Goal: Task Accomplishment & Management: Manage account settings

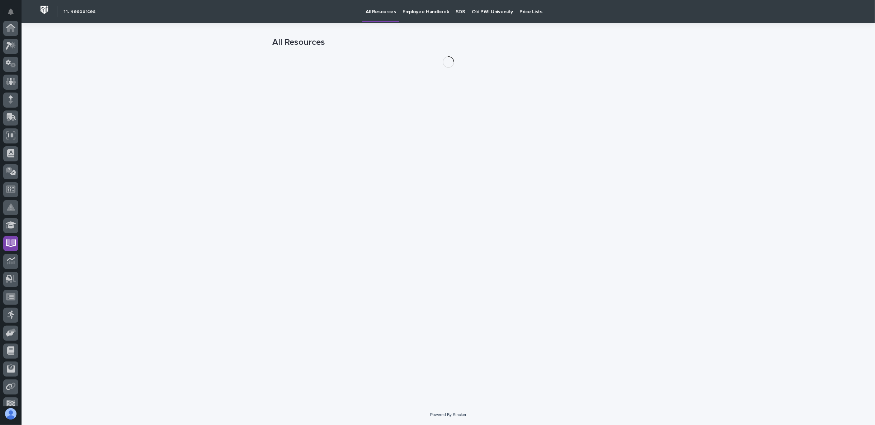
scroll to position [62, 0]
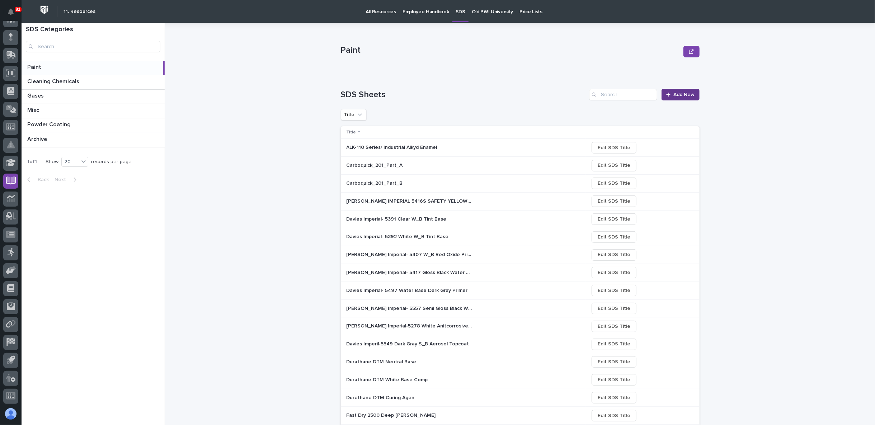
click at [683, 93] on span "Add New" at bounding box center [683, 94] width 21 height 6
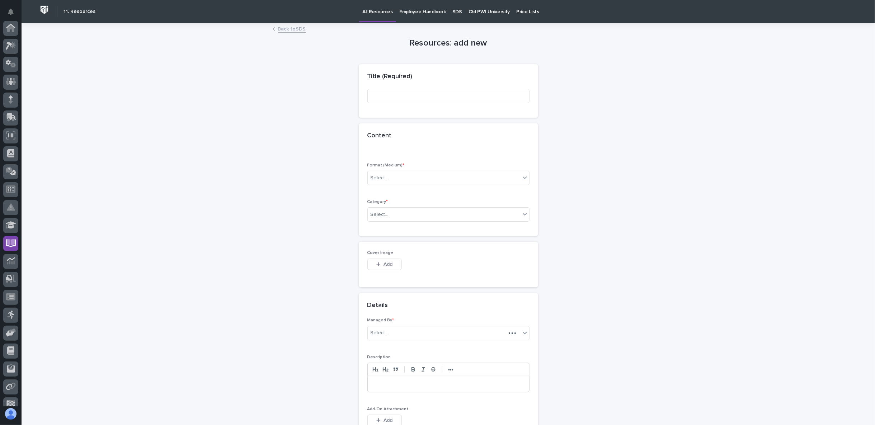
scroll to position [62, 0]
click at [418, 102] on input at bounding box center [448, 96] width 162 height 14
type input "R"
type input "5845 RAL 3009"
click at [389, 178] on div "Select..." at bounding box center [444, 178] width 152 height 12
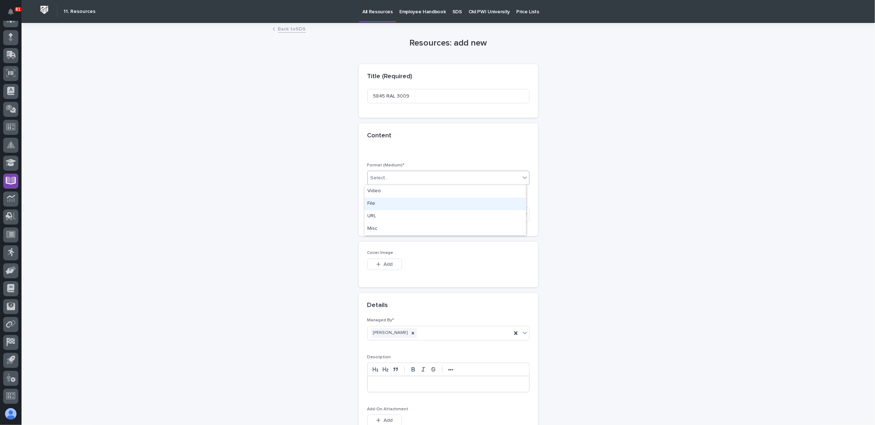
click at [384, 206] on div "File" at bounding box center [444, 204] width 161 height 13
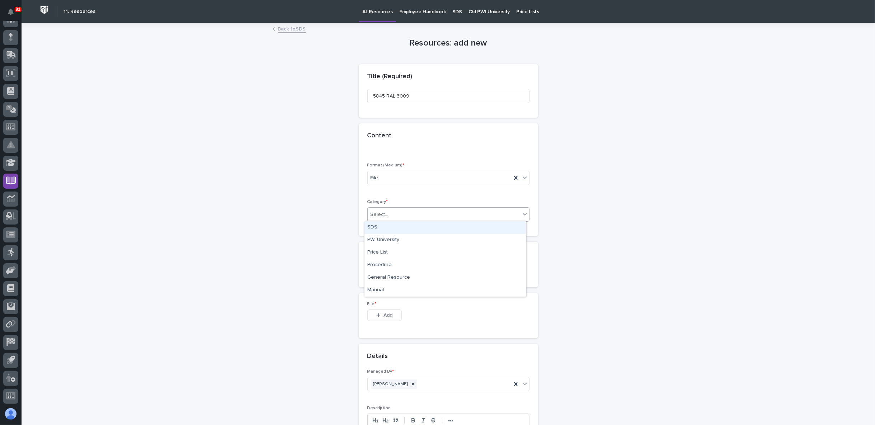
click at [389, 213] on input "text" at bounding box center [389, 215] width 1 height 6
click at [394, 231] on div "SDS" at bounding box center [444, 227] width 161 height 13
click at [383, 317] on span "Add" at bounding box center [387, 315] width 9 height 6
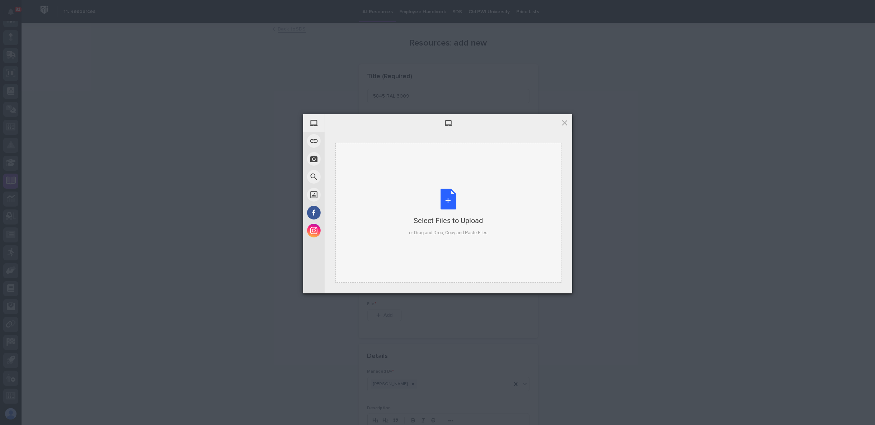
click at [441, 200] on div "Select Files to Upload or Drag and Drop, Copy and Paste Files" at bounding box center [448, 213] width 79 height 48
click at [549, 284] on span "Upload 1" at bounding box center [550, 283] width 14 height 5
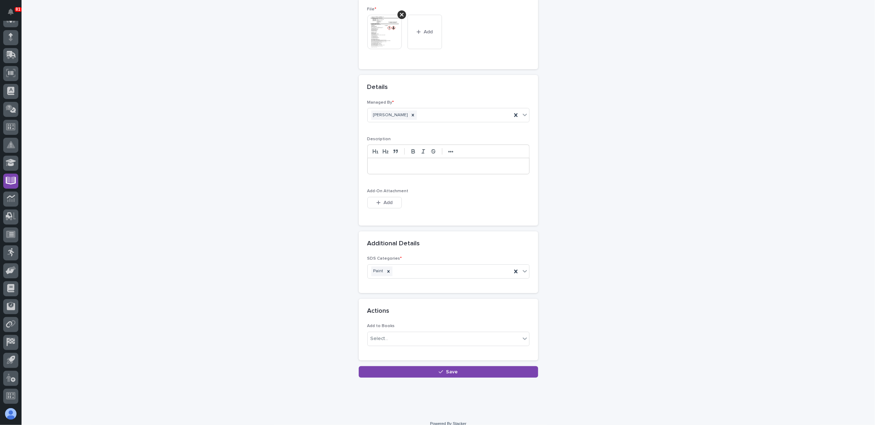
scroll to position [302, 0]
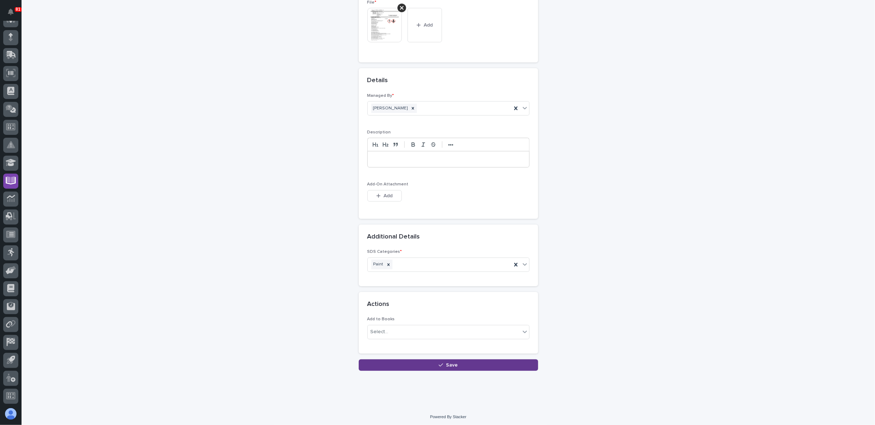
click at [446, 362] on span "Save" at bounding box center [452, 365] width 12 height 6
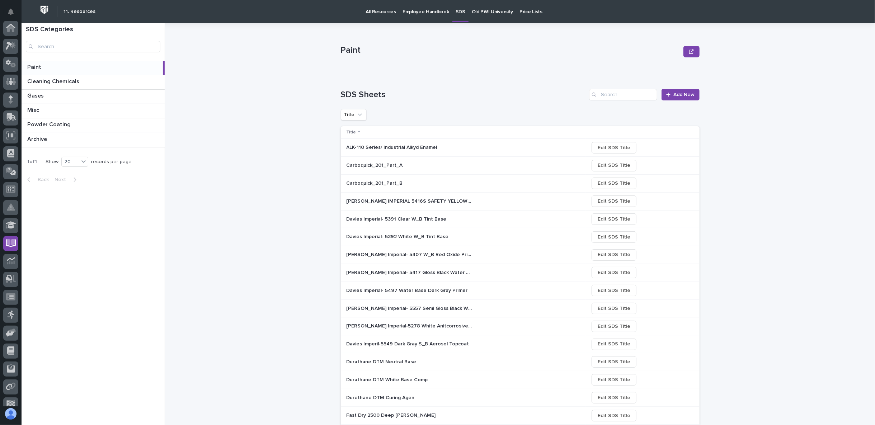
scroll to position [62, 0]
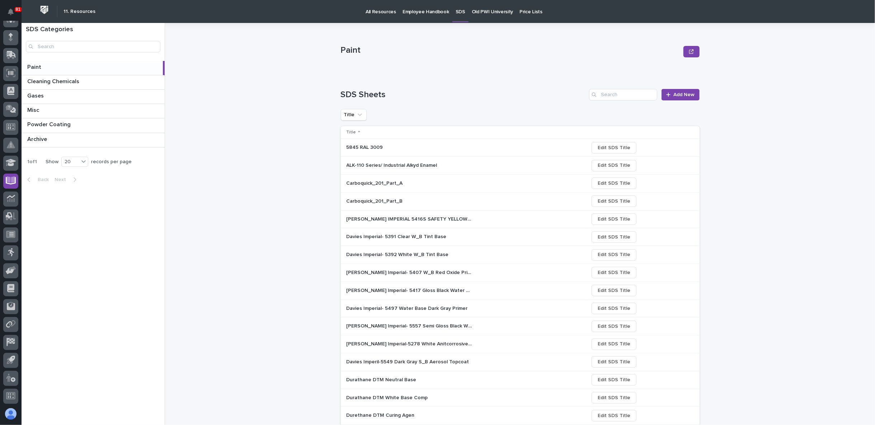
click at [367, 146] on p "5845 RAL 3009" at bounding box center [365, 147] width 38 height 8
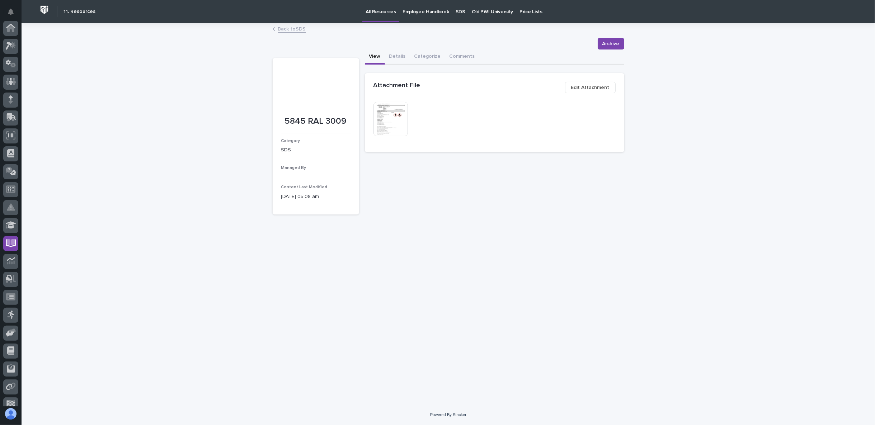
scroll to position [62, 0]
click at [397, 56] on button "Details" at bounding box center [397, 56] width 25 height 15
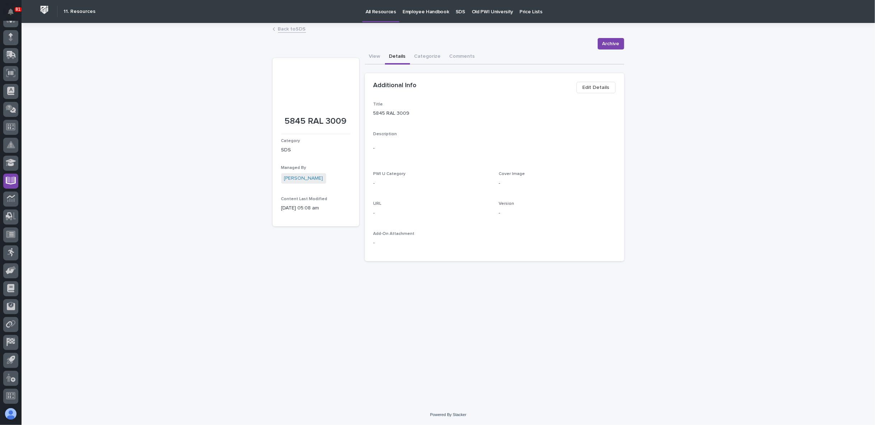
click at [587, 86] on span "Edit Details" at bounding box center [595, 87] width 27 height 9
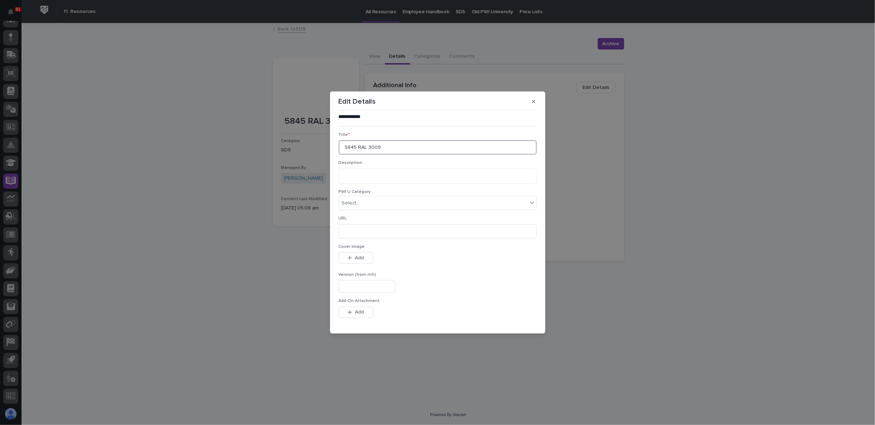
click at [342, 145] on input "5845 RAL 3009" at bounding box center [438, 147] width 198 height 14
drag, startPoint x: 344, startPoint y: 146, endPoint x: 352, endPoint y: 147, distance: 8.7
click at [344, 145] on input "5845 RAL 3009" at bounding box center [438, 147] width 198 height 14
type input "Davies Imperial 5845 RAL 3009"
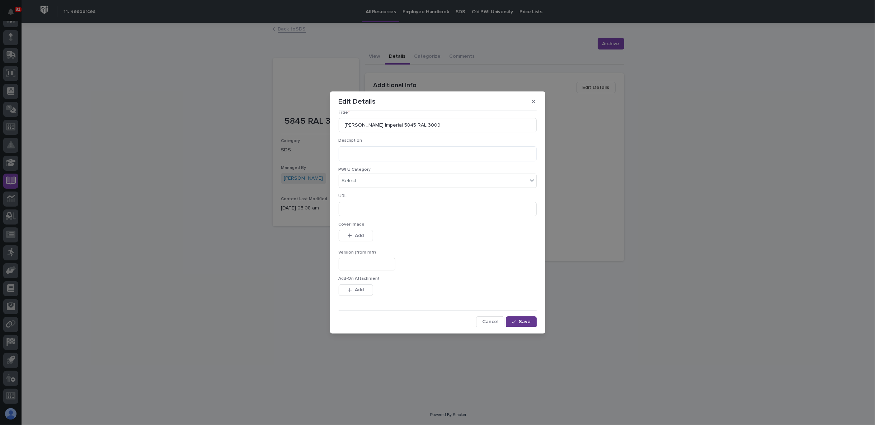
click at [526, 319] on span "Save" at bounding box center [525, 321] width 12 height 6
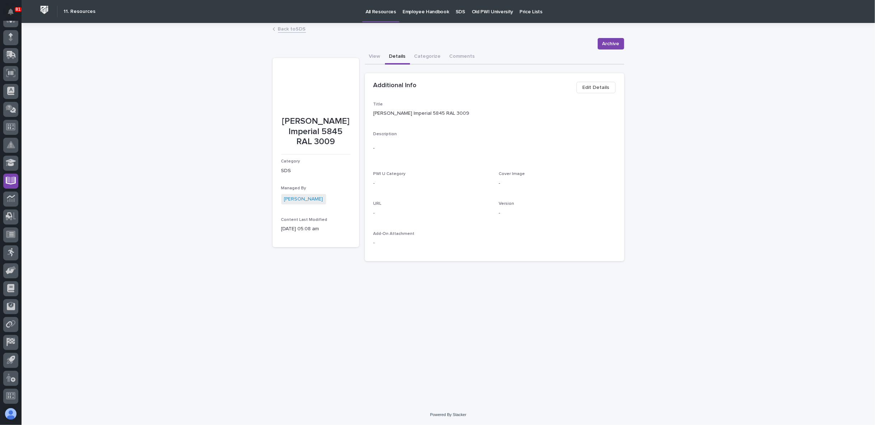
click at [288, 30] on link "Back to SDS" at bounding box center [292, 28] width 28 height 8
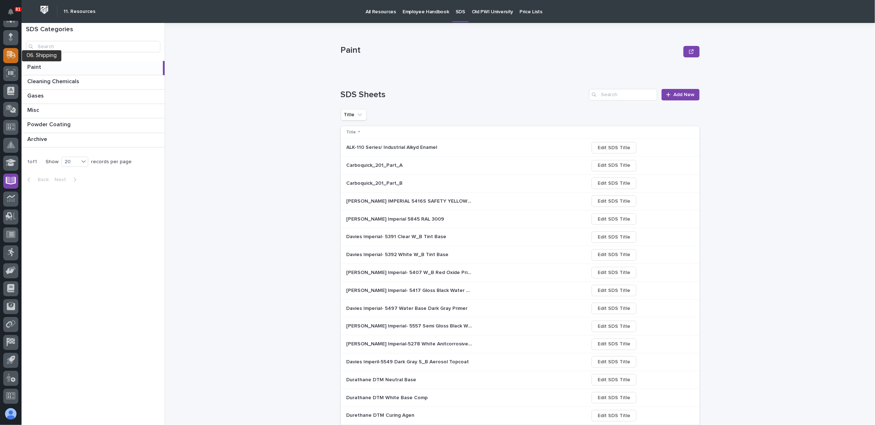
click at [10, 59] on div at bounding box center [10, 55] width 15 height 15
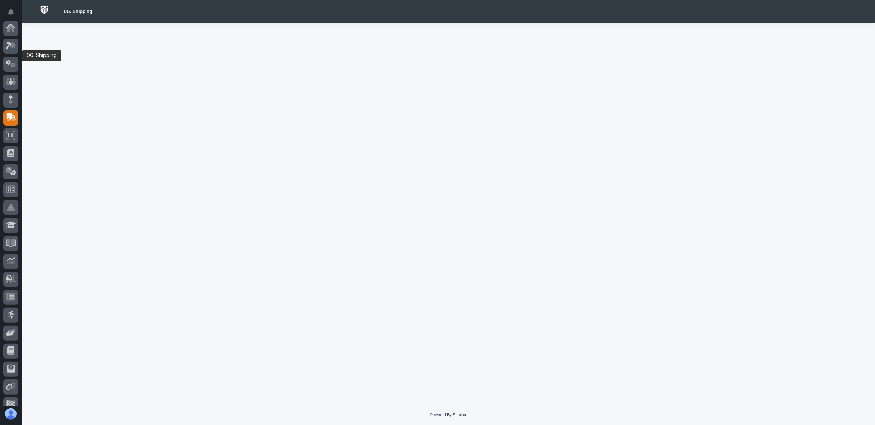
scroll to position [62, 0]
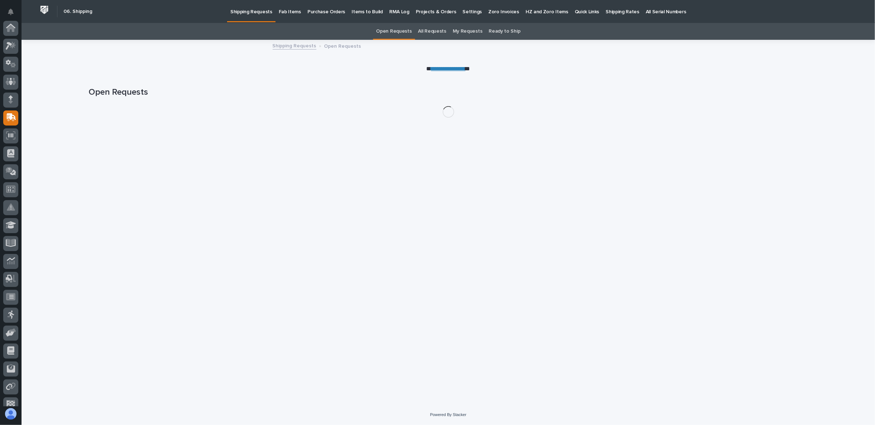
scroll to position [62, 0]
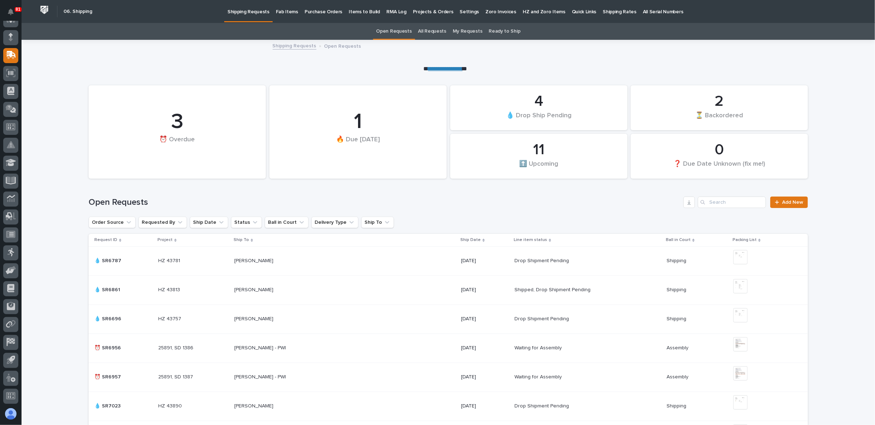
click at [276, 10] on p "Fab Items" at bounding box center [287, 7] width 22 height 15
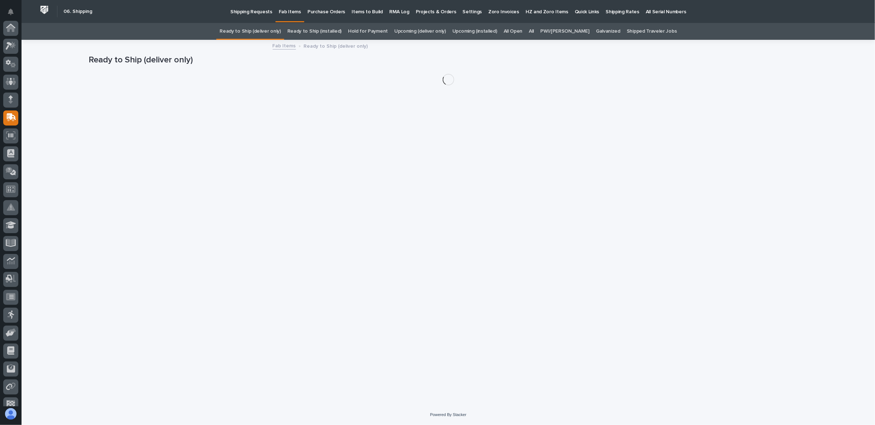
scroll to position [62, 0]
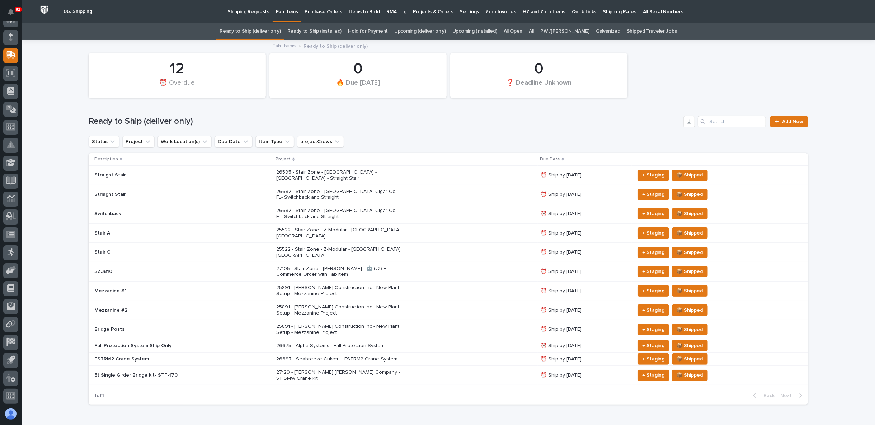
click at [534, 31] on link "All" at bounding box center [531, 31] width 5 height 17
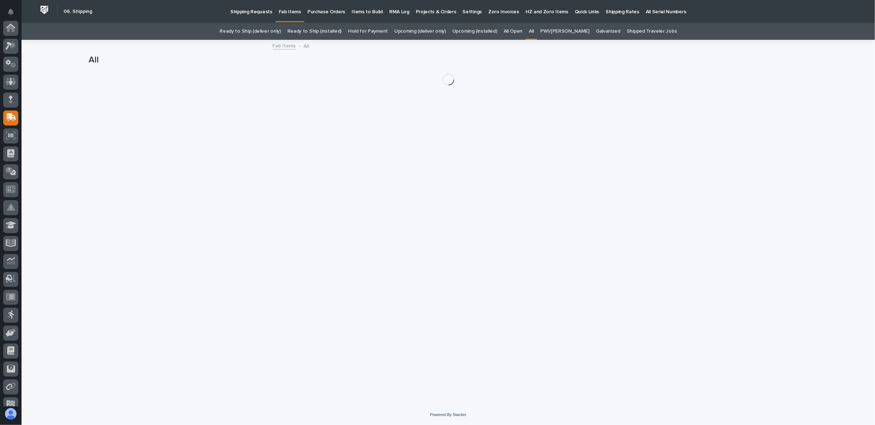
scroll to position [62, 0]
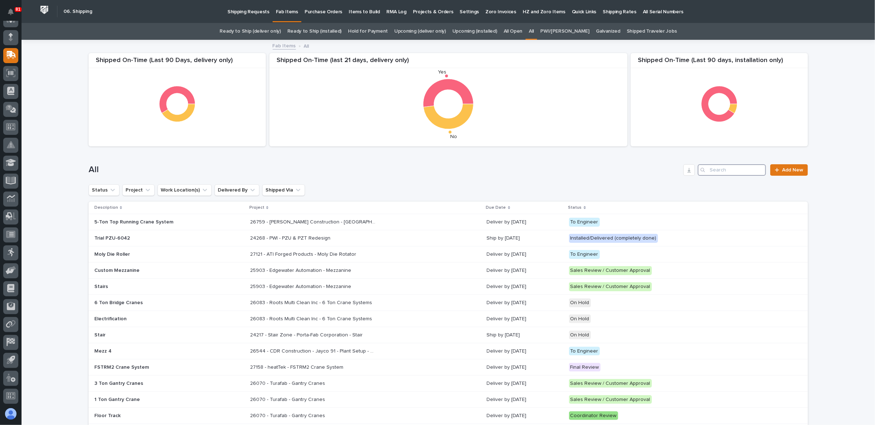
click at [719, 173] on input "Search" at bounding box center [732, 169] width 68 height 11
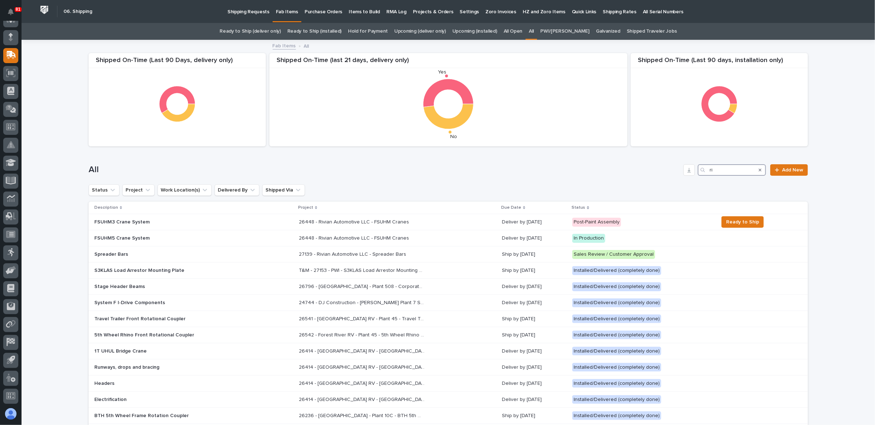
type input "r"
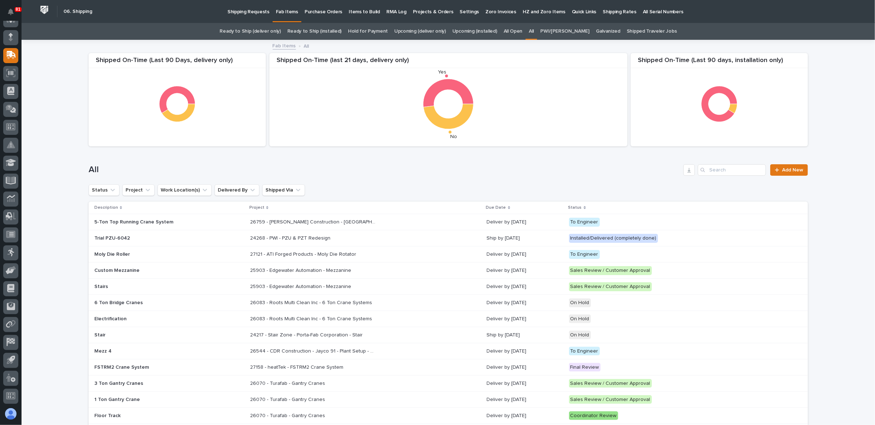
click at [431, 29] on link "Upcoming (deliver only)" at bounding box center [420, 31] width 52 height 17
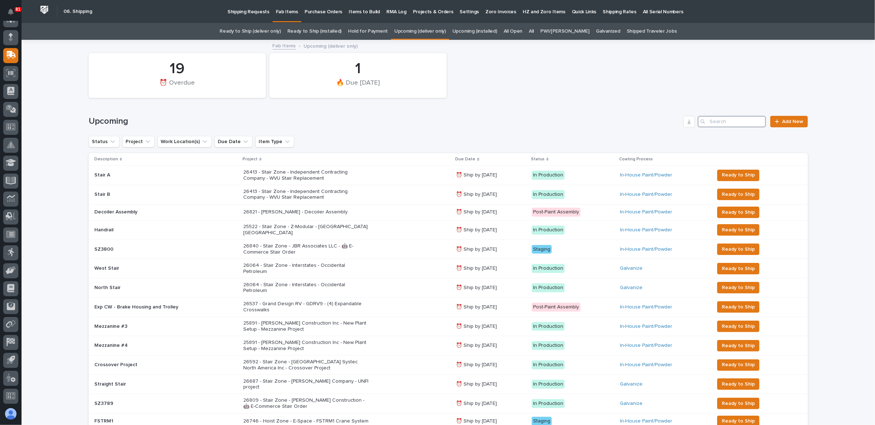
click at [710, 125] on input "Search" at bounding box center [732, 121] width 68 height 11
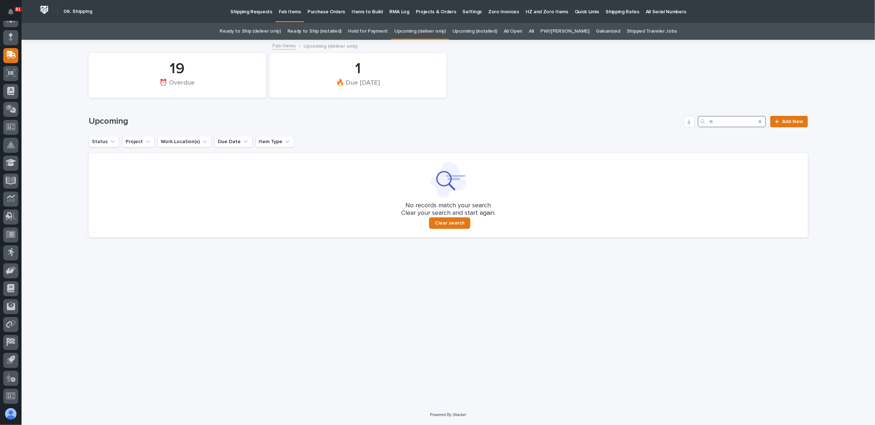
type input "r"
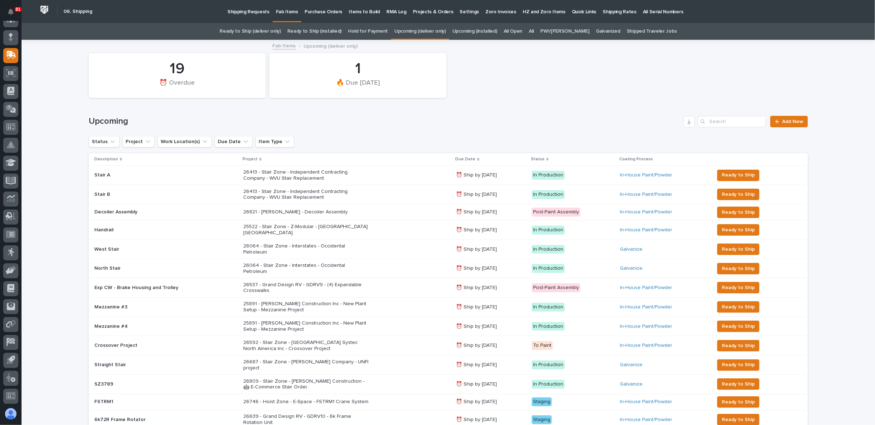
click at [430, 31] on link "Upcoming (deliver only)" at bounding box center [420, 31] width 52 height 17
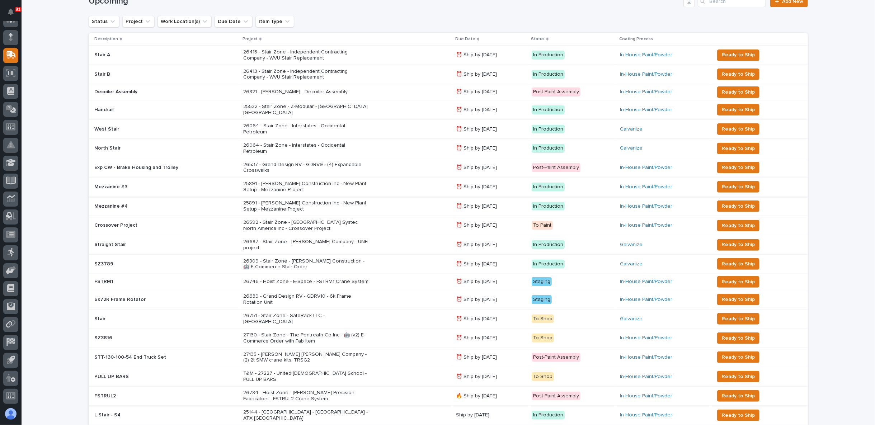
scroll to position [159, 0]
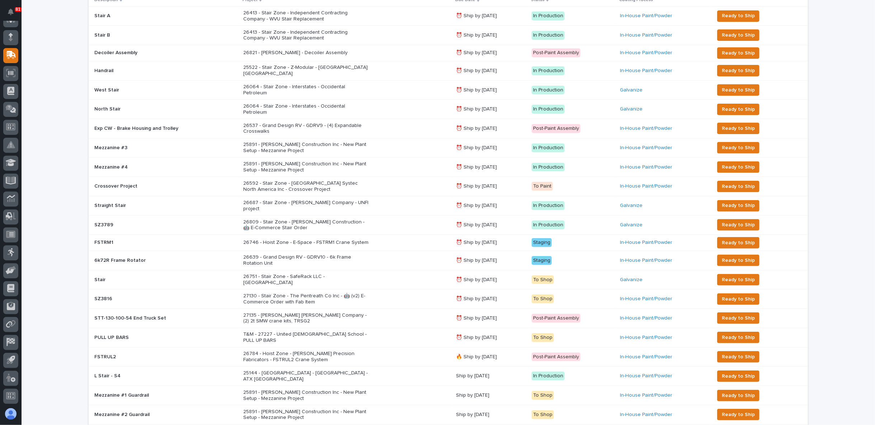
click at [61, 262] on div "Loading... Saving… Loading... Saving… 19 ⏰ Overdue 1 🔥 Due Today Upcoming Add N…" at bounding box center [448, 257] width 853 height 752
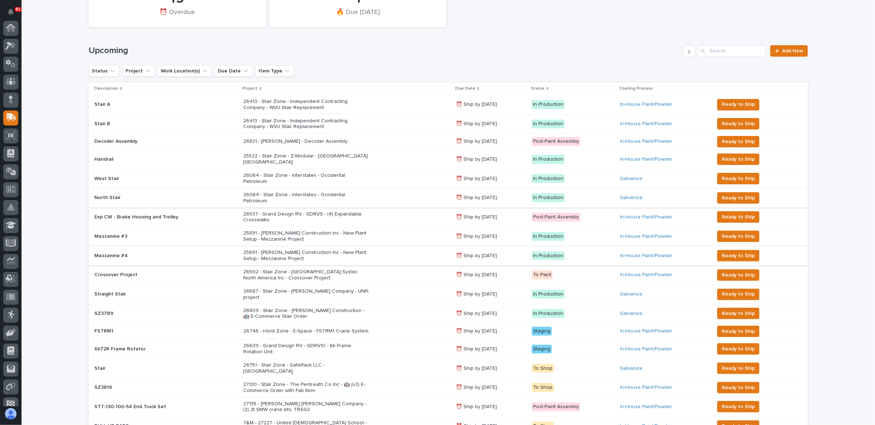
scroll to position [80, 0]
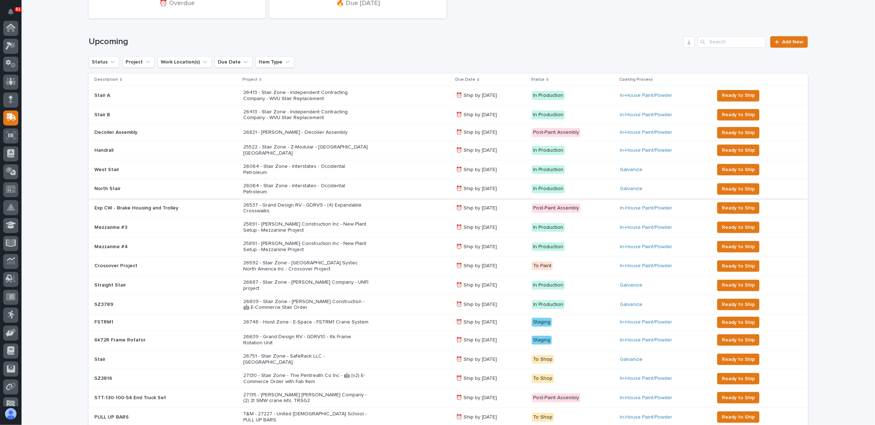
click at [704, 44] on div "Search" at bounding box center [703, 41] width 11 height 11
click at [723, 41] on input "Search" at bounding box center [732, 41] width 68 height 11
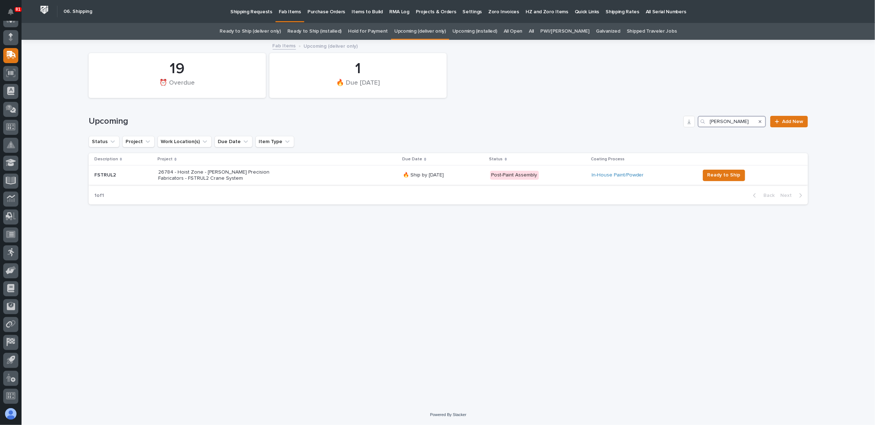
type input "byer"
click at [238, 173] on p "26784 - Hoist Zone - Byers Precision Fabricators - FSTRUL2 Crane System" at bounding box center [221, 175] width 126 height 12
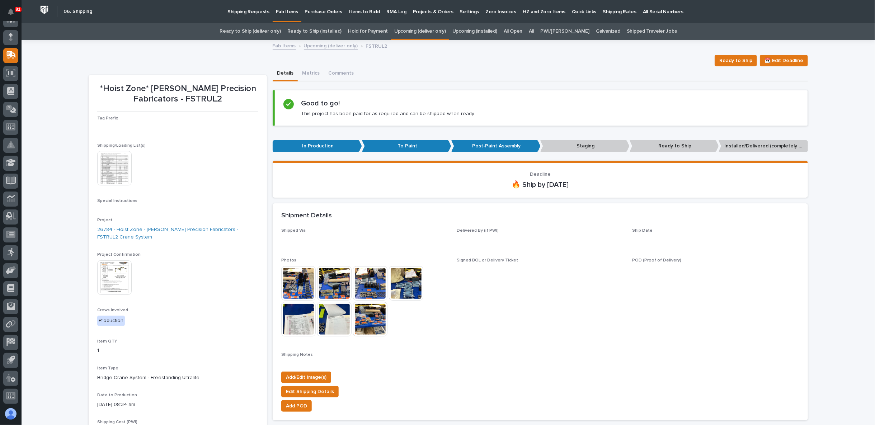
click at [109, 277] on img at bounding box center [114, 277] width 34 height 34
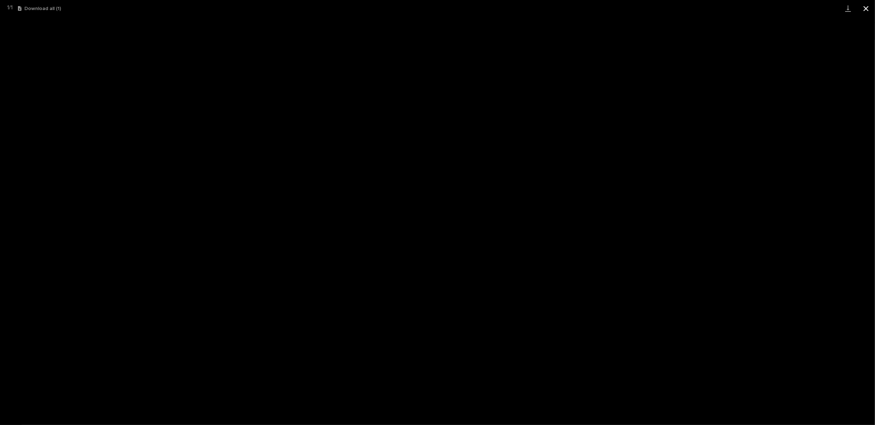
click at [872, 7] on button "Close gallery" at bounding box center [866, 8] width 18 height 17
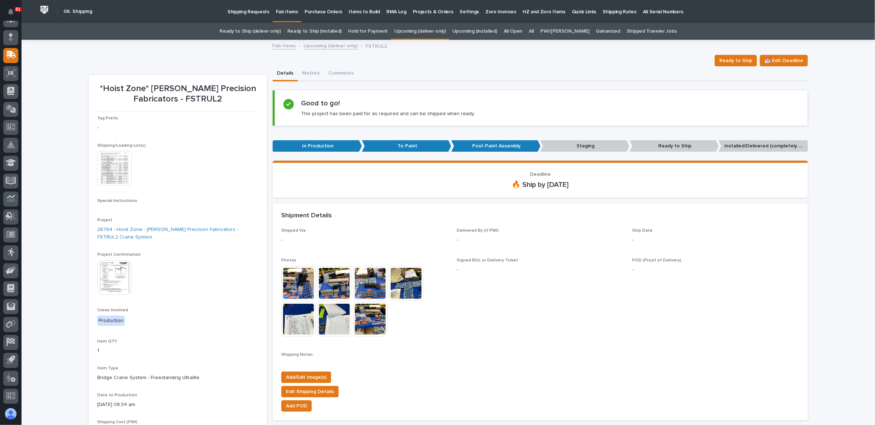
click at [55, 229] on div "Loading... Saving… Loading... Saving… *Hoist Zone* Byers Precision Fabricators …" at bounding box center [448, 414] width 853 height 746
drag, startPoint x: 199, startPoint y: 109, endPoint x: 187, endPoint y: 109, distance: 12.2
drag, startPoint x: 187, startPoint y: 109, endPoint x: 66, endPoint y: 162, distance: 132.3
click at [66, 162] on div "Loading... Saving… Loading... Saving… *Hoist Zone* Byers Precision Fabricators …" at bounding box center [448, 414] width 853 height 746
click at [370, 29] on link "Hold for Payment" at bounding box center [368, 31] width 40 height 17
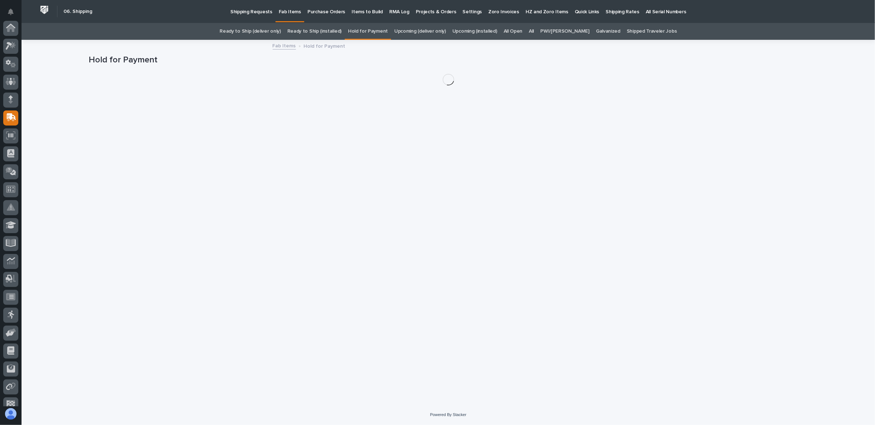
scroll to position [62, 0]
click at [333, 30] on link "Ready to Ship (installed)" at bounding box center [314, 31] width 54 height 17
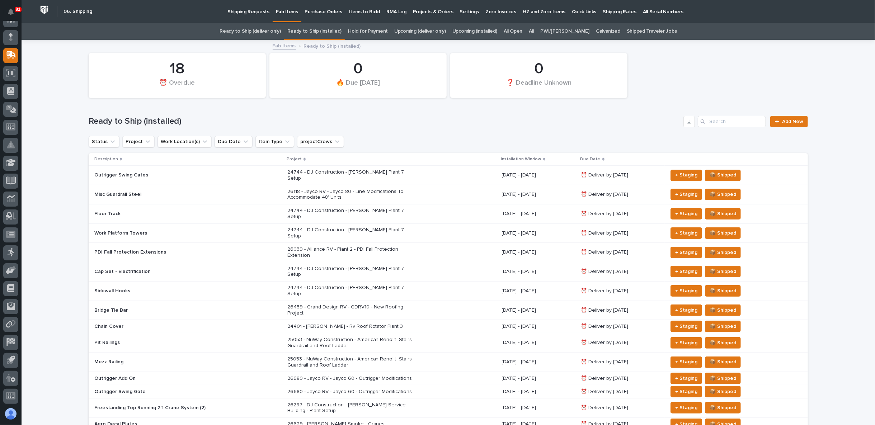
click at [280, 34] on link "Ready to Ship (deliver only)" at bounding box center [249, 31] width 61 height 17
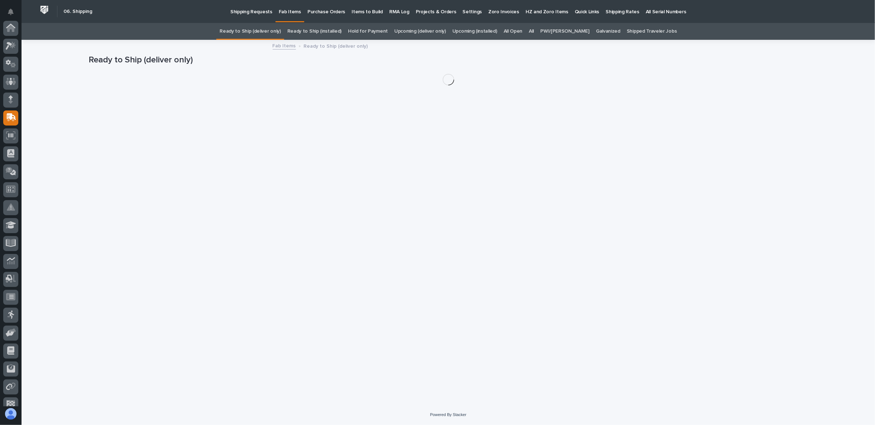
scroll to position [62, 0]
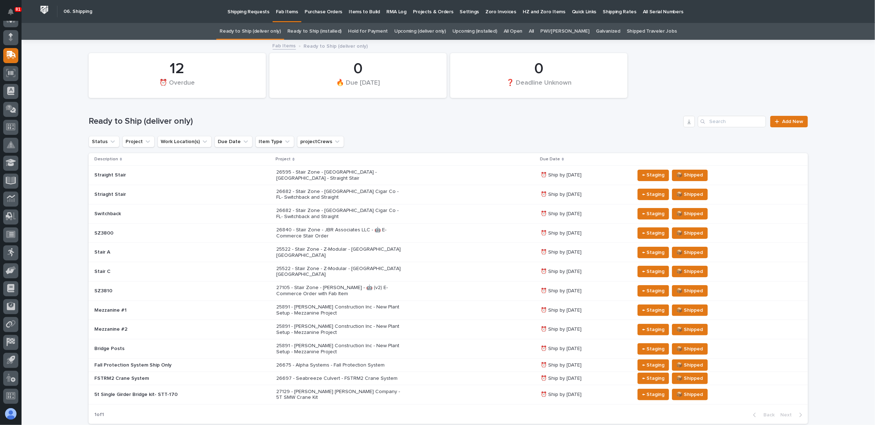
click at [435, 29] on link "Upcoming (deliver only)" at bounding box center [420, 31] width 52 height 17
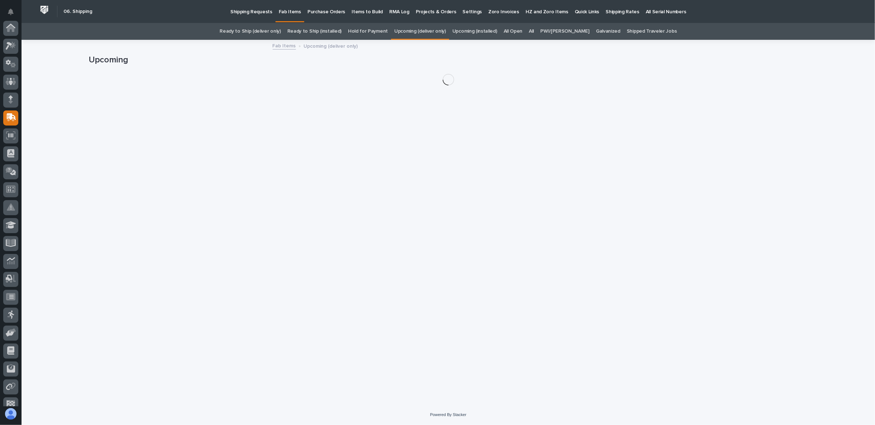
scroll to position [62, 0]
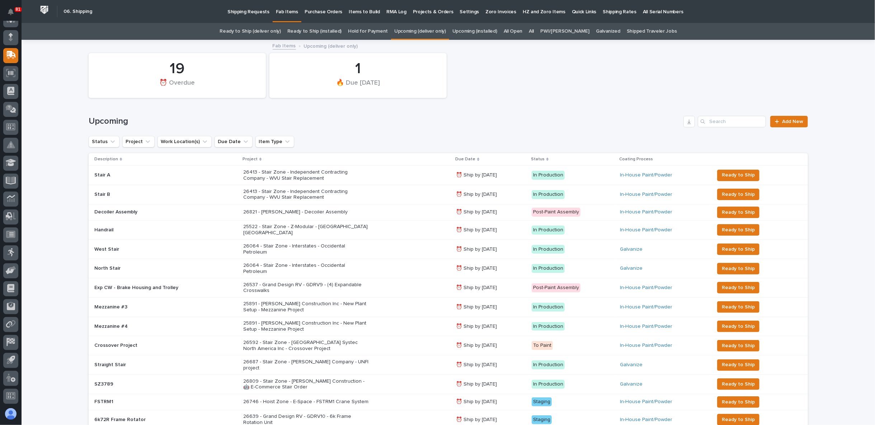
click at [702, 123] on div "Search" at bounding box center [703, 121] width 11 height 11
drag, startPoint x: 715, startPoint y: 120, endPoint x: 726, endPoint y: 120, distance: 10.4
click at [716, 120] on input "Search" at bounding box center [732, 121] width 68 height 11
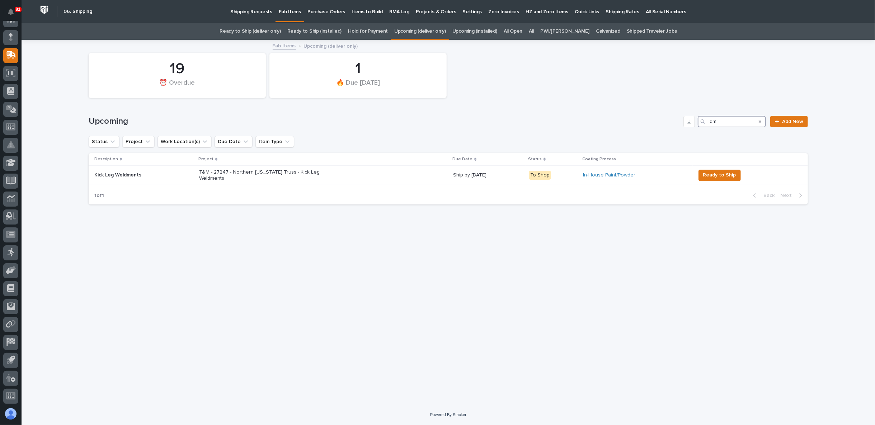
drag, startPoint x: 724, startPoint y: 123, endPoint x: 672, endPoint y: 129, distance: 52.0
click at [672, 129] on div "Upcoming dm Add New" at bounding box center [448, 118] width 719 height 34
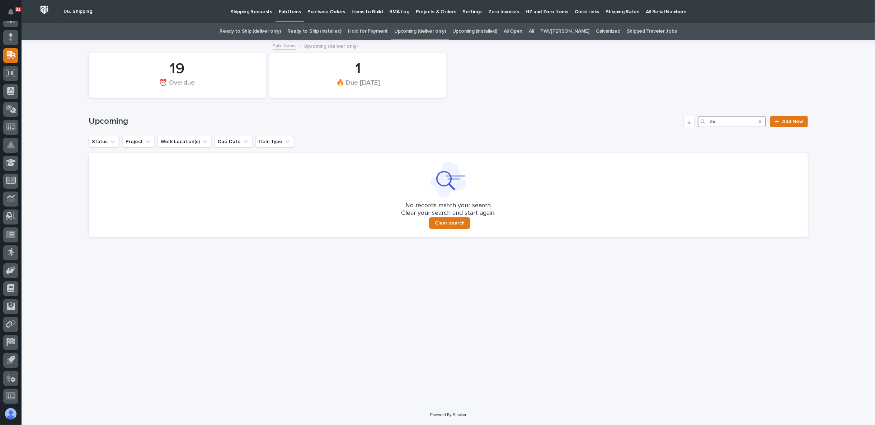
type input "e"
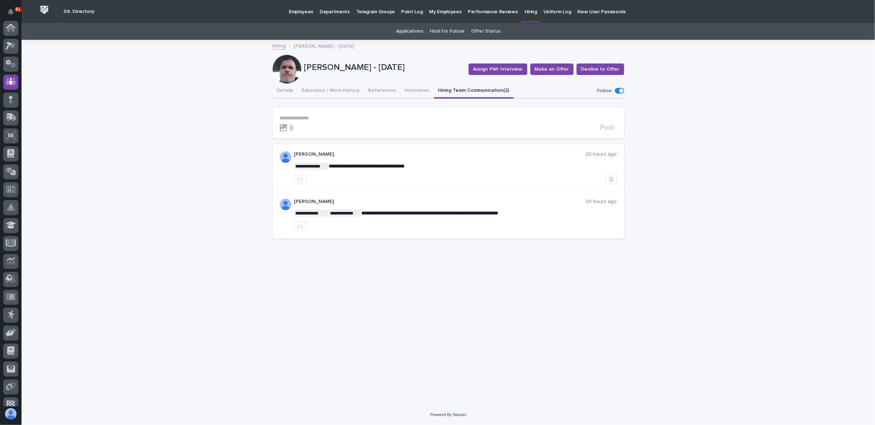
scroll to position [53, 0]
click at [8, 63] on g at bounding box center [11, 64] width 10 height 8
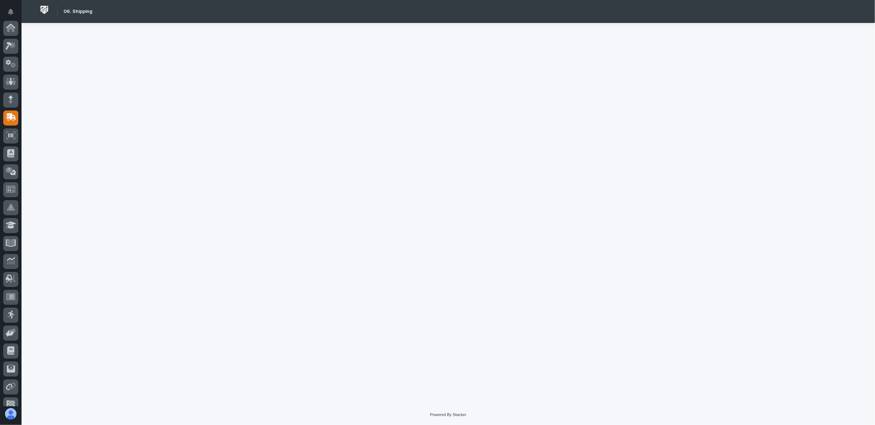
scroll to position [62, 0]
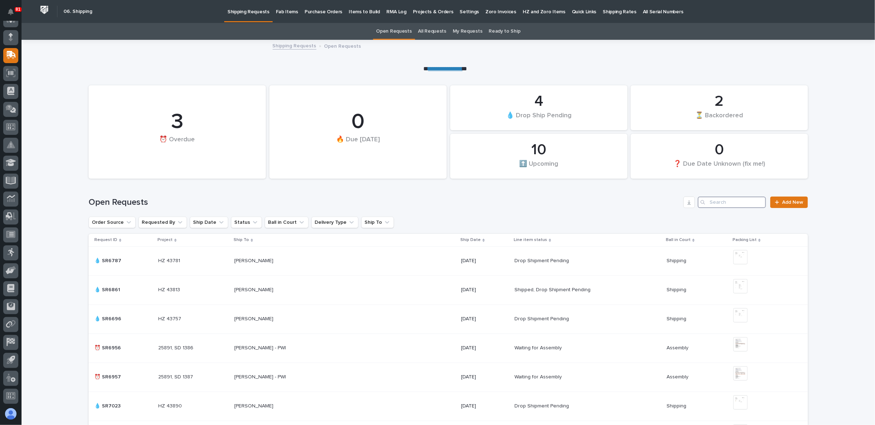
click at [719, 201] on input "Search" at bounding box center [732, 202] width 68 height 11
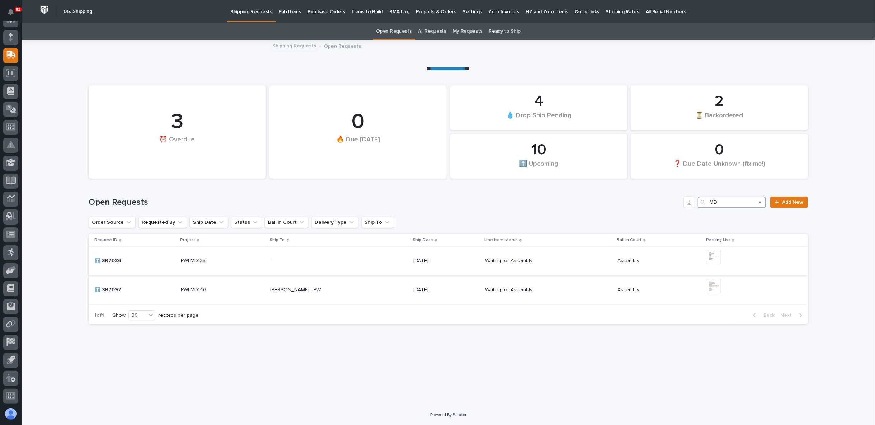
type input "MD"
click at [716, 260] on img at bounding box center [713, 257] width 14 height 14
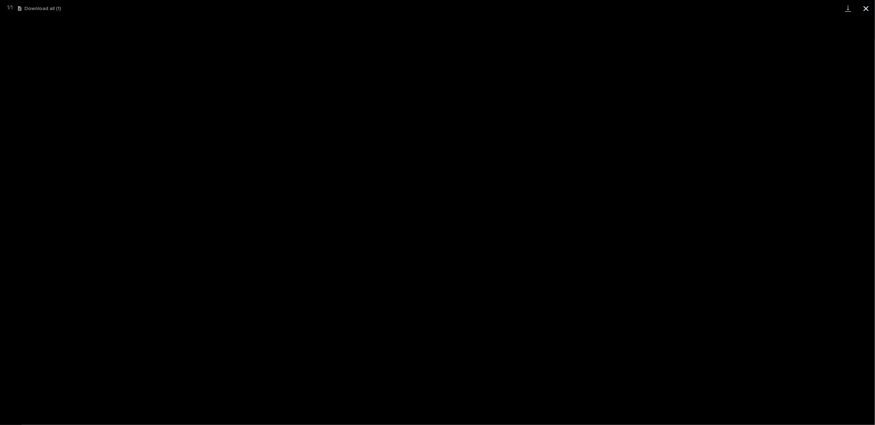
click at [870, 8] on button "Close gallery" at bounding box center [866, 8] width 18 height 17
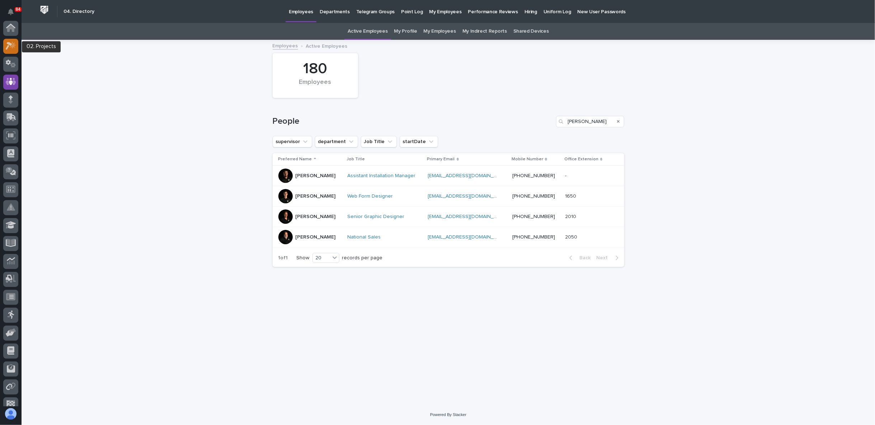
click at [10, 49] on icon at bounding box center [11, 46] width 10 height 8
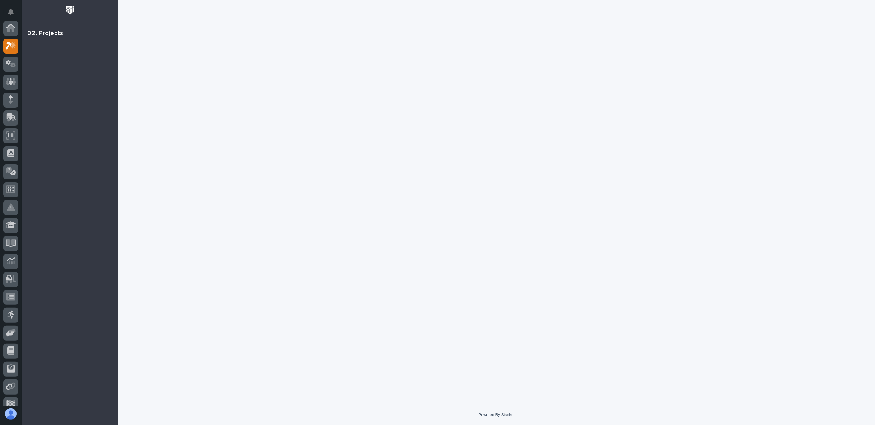
scroll to position [18, 0]
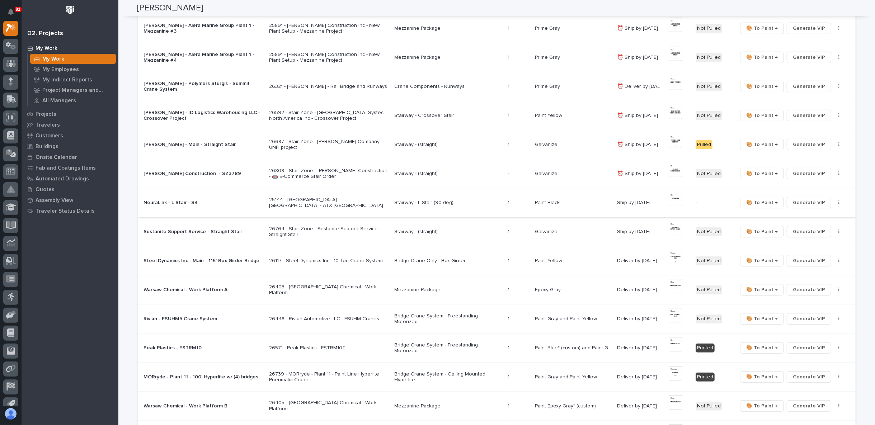
scroll to position [279, 0]
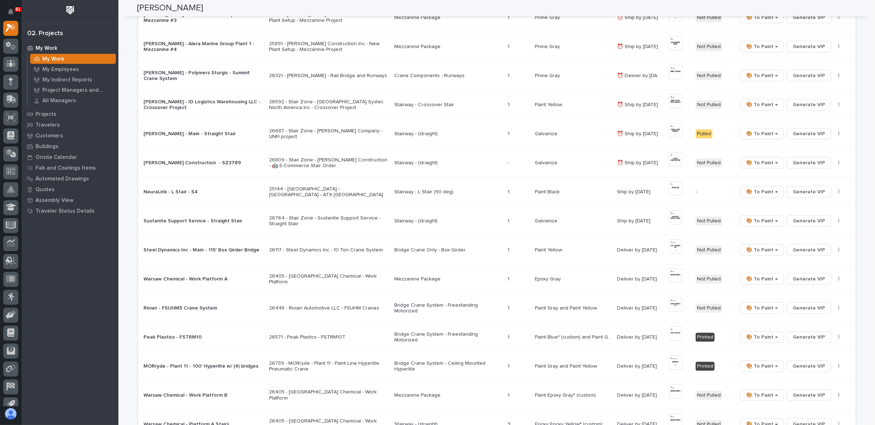
click at [313, 309] on div "26448 - Rivian Automotive LLC - FSUHM Cranes" at bounding box center [328, 308] width 119 height 12
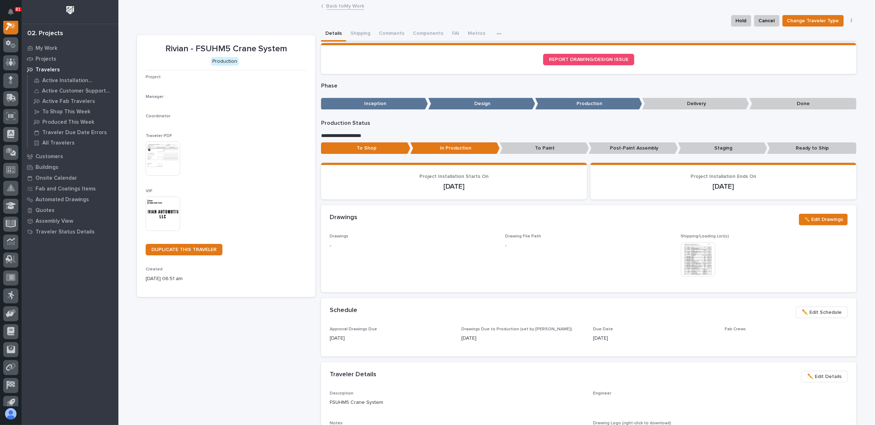
scroll to position [18, 0]
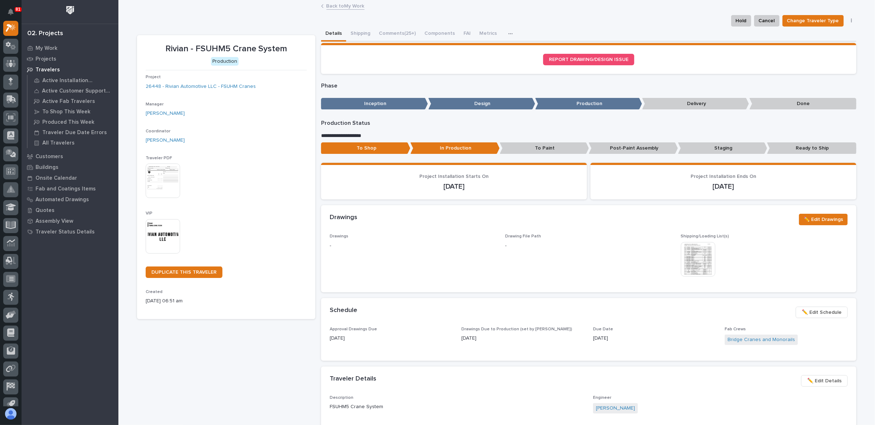
click at [291, 362] on div "Rivian - FSUHM5 Crane System Production Project 26448 - Rivian Automotive LLC -…" at bounding box center [226, 401] width 178 height 733
click at [259, 366] on div "Rivian - FSUHM5 Crane System Production Project 26448 - Rivian Automotive LLC -…" at bounding box center [226, 401] width 178 height 733
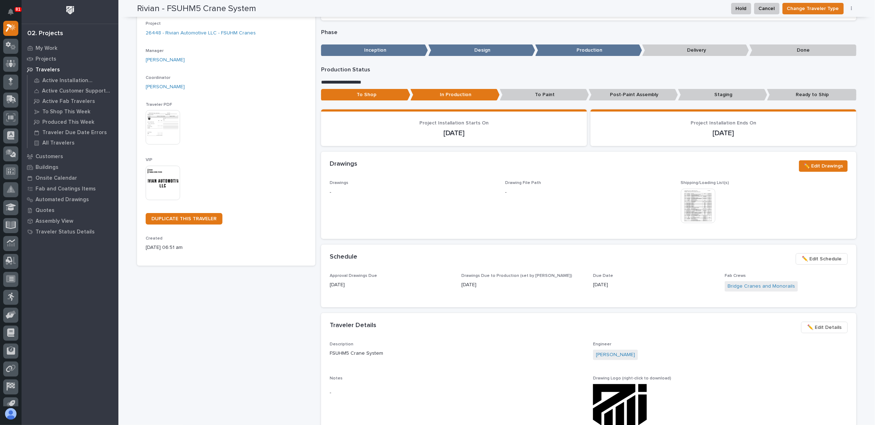
scroll to position [0, 0]
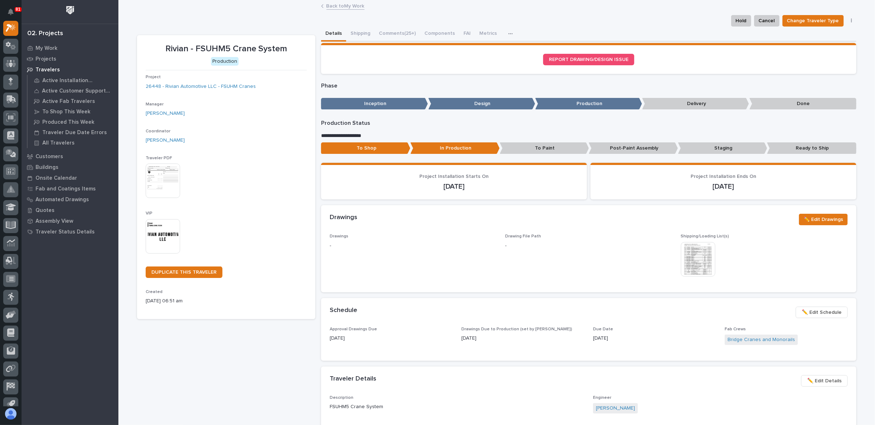
click at [214, 362] on div "Rivian - FSUHM5 Crane System Production Project 26448 - Rivian Automotive LLC -…" at bounding box center [226, 401] width 178 height 733
click at [269, 402] on div "Rivian - FSUHM5 Crane System Production Project 26448 - Rivian Automotive LLC -…" at bounding box center [226, 401] width 178 height 733
click at [261, 387] on div "Rivian - FSUHM5 Crane System Production Project 26448 - Rivian Automotive LLC -…" at bounding box center [226, 401] width 178 height 733
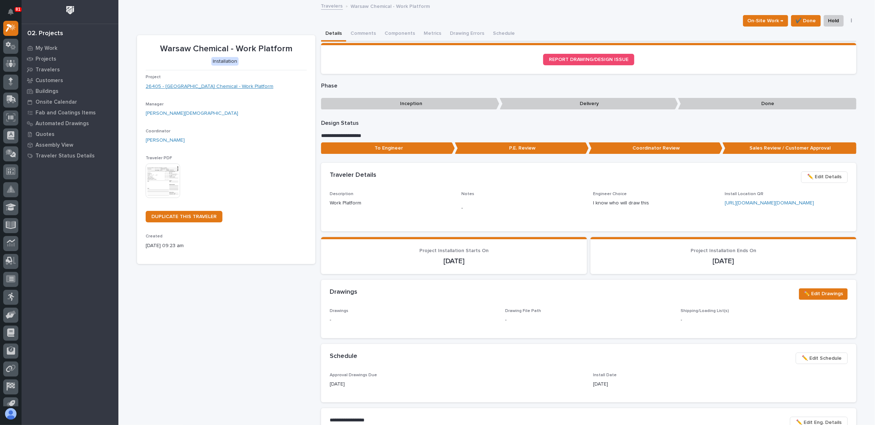
click at [224, 86] on link "26405 - Warsaw Chemical - Work Platform" at bounding box center [210, 87] width 128 height 8
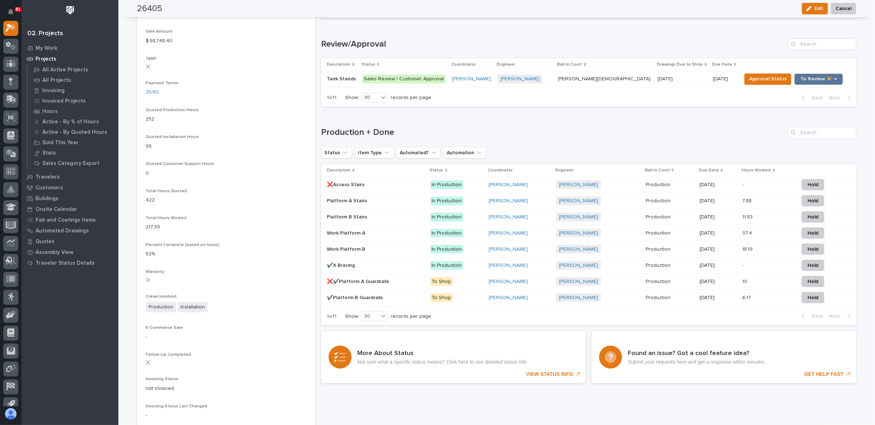
scroll to position [438, 0]
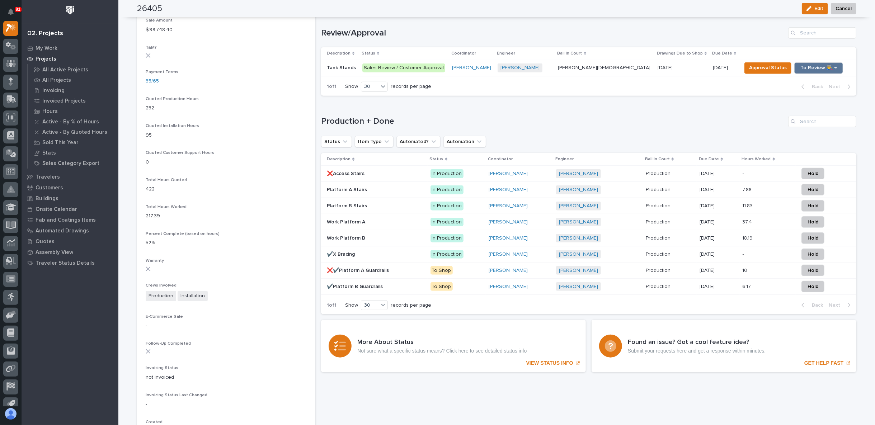
drag, startPoint x: 433, startPoint y: 258, endPoint x: 388, endPoint y: 300, distance: 61.4
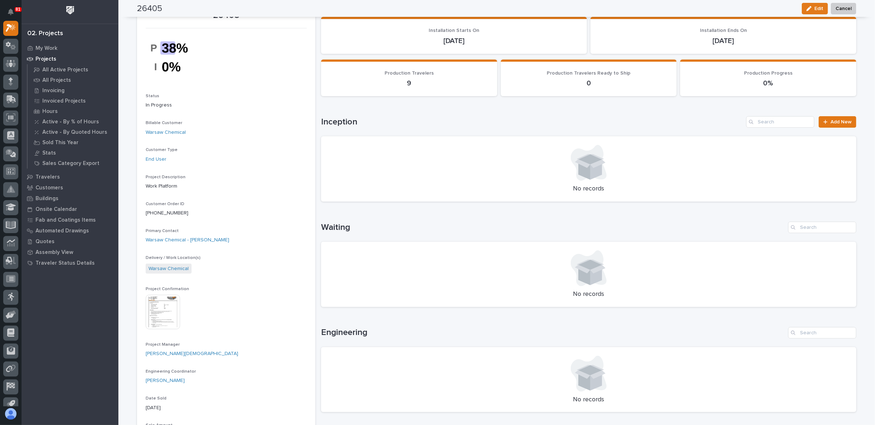
scroll to position [0, 0]
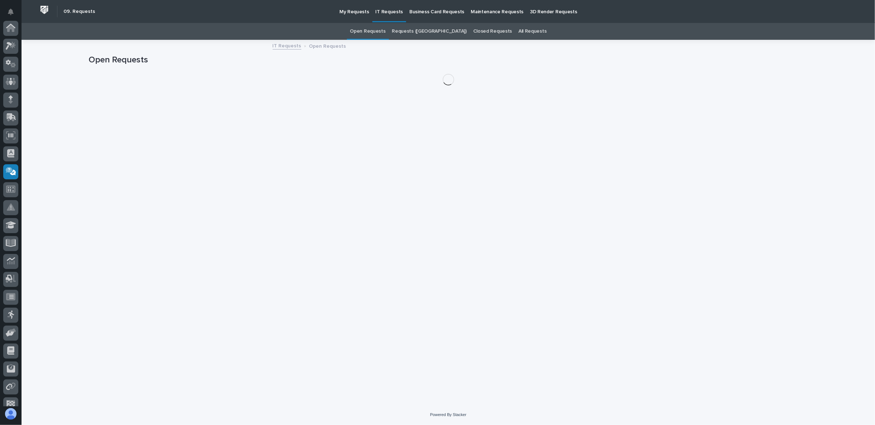
scroll to position [62, 0]
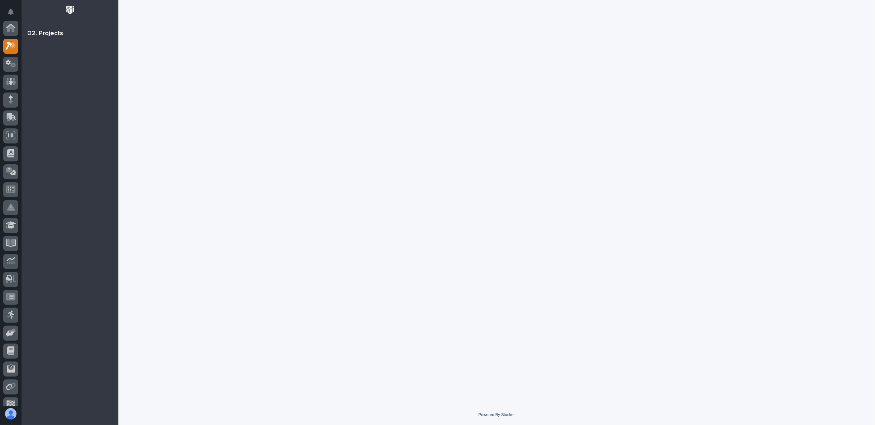
scroll to position [18, 0]
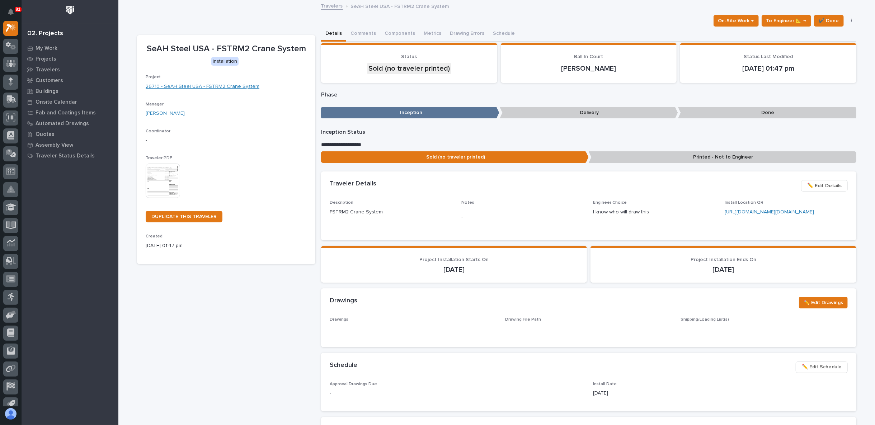
click at [189, 87] on link "26710 - SeAH Steel USA - FSTRM2 Crane System" at bounding box center [203, 87] width 114 height 8
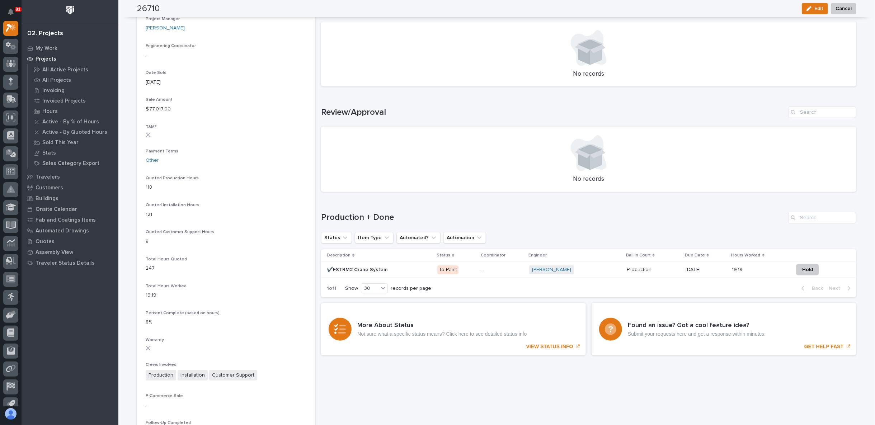
scroll to position [404, 0]
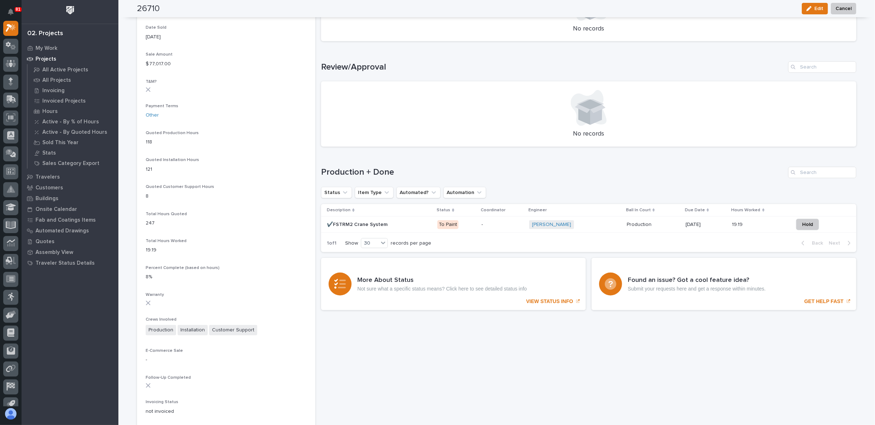
click at [354, 223] on p "✔️FSTRM2 Crane System" at bounding box center [358, 224] width 62 height 8
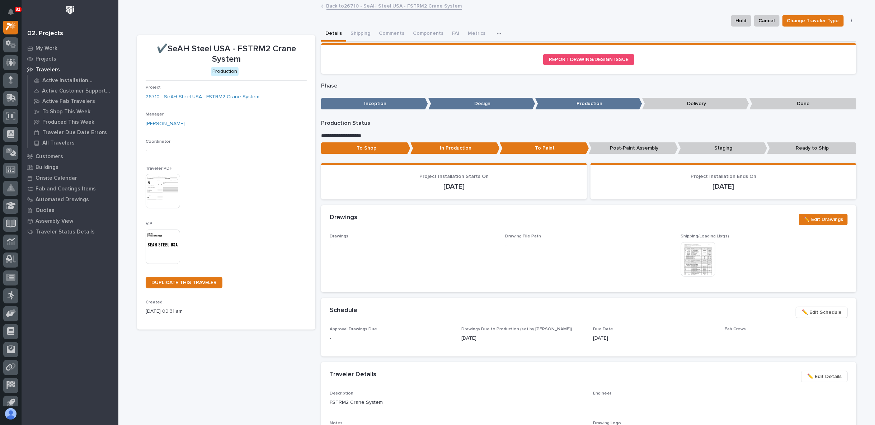
scroll to position [18, 0]
click at [620, 147] on p "Post-Paint Assembly" at bounding box center [632, 148] width 89 height 12
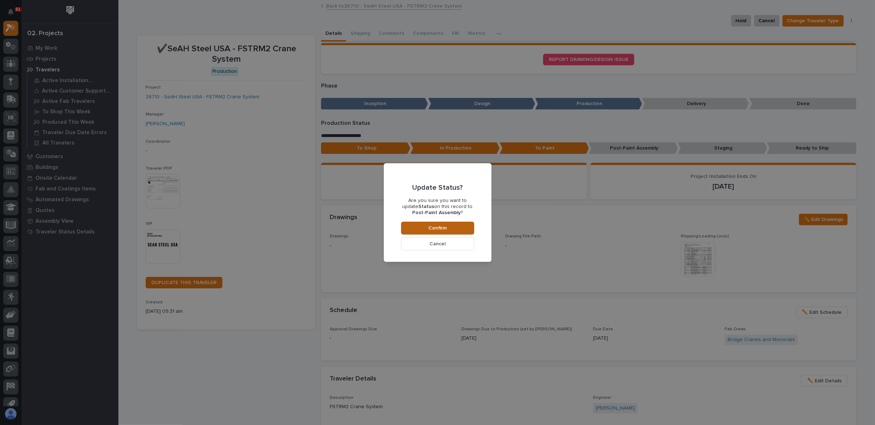
drag, startPoint x: 466, startPoint y: 225, endPoint x: 459, endPoint y: 225, distance: 7.2
click at [459, 226] on button "Confirm" at bounding box center [437, 228] width 73 height 13
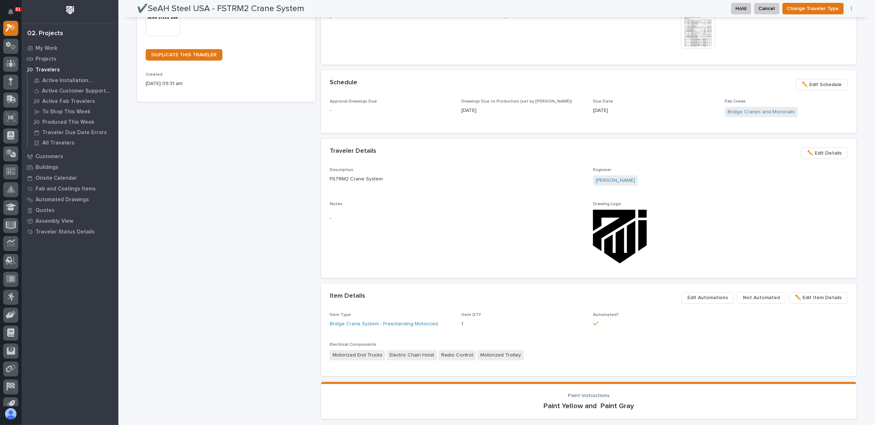
scroll to position [0, 0]
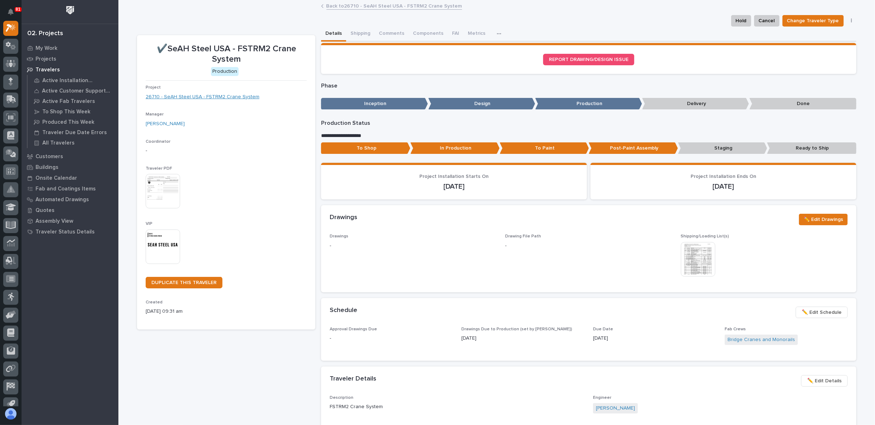
click at [222, 98] on link "26710 - SeAH Steel USA - FSTRM2 Crane System" at bounding box center [203, 97] width 114 height 8
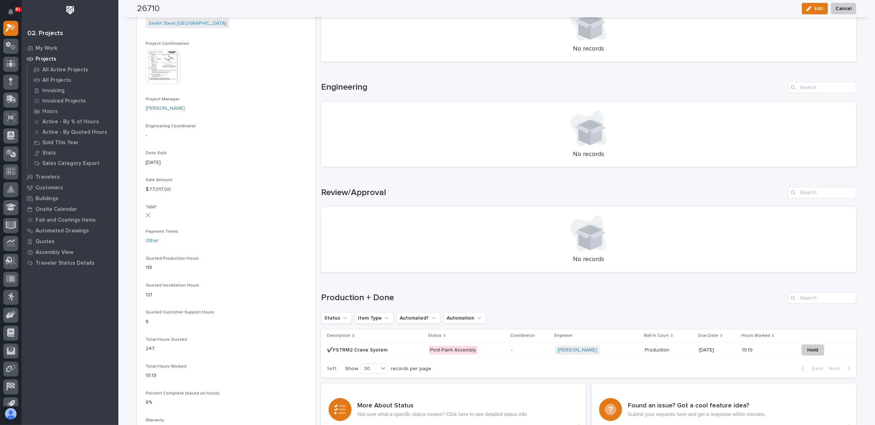
scroll to position [239, 0]
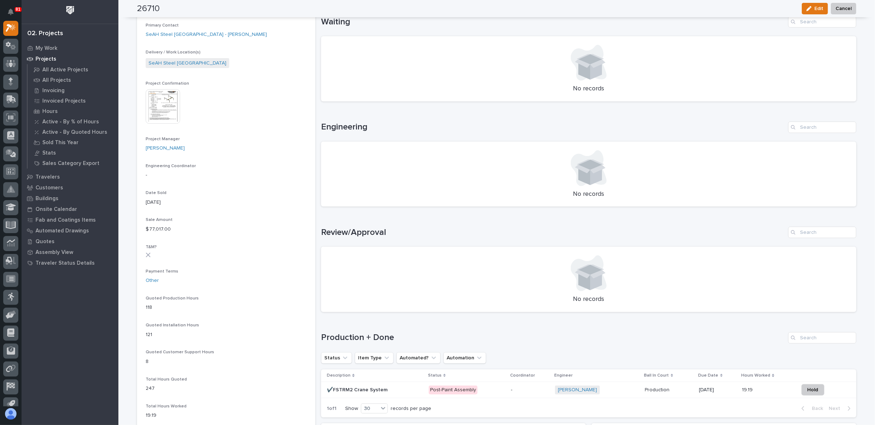
click at [167, 100] on img at bounding box center [163, 106] width 34 height 34
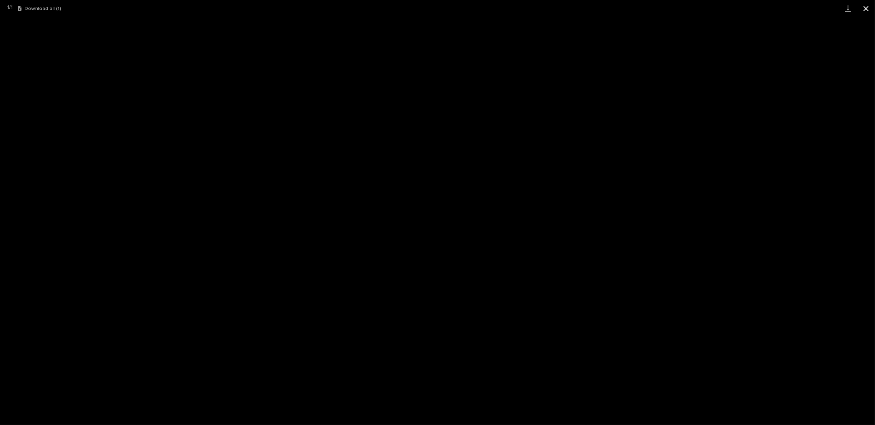
click at [862, 7] on button "Close gallery" at bounding box center [866, 8] width 18 height 17
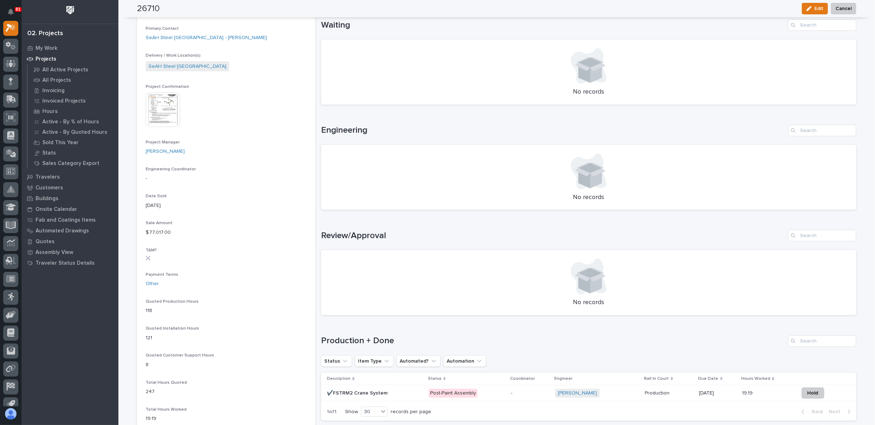
scroll to position [199, 0]
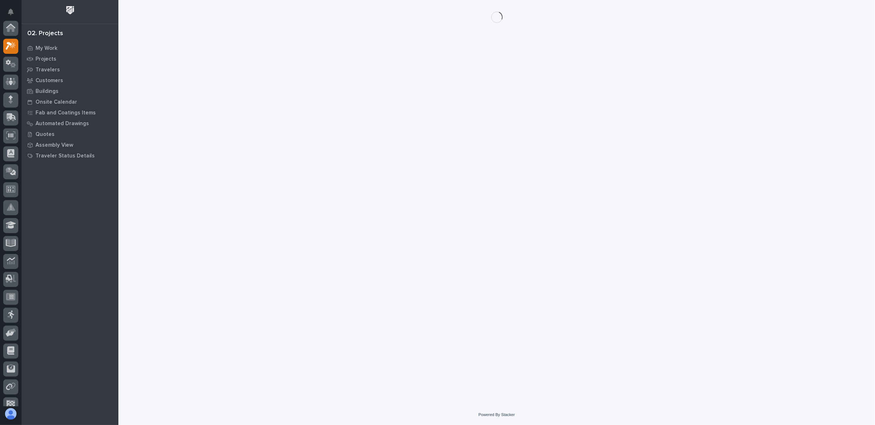
scroll to position [18, 0]
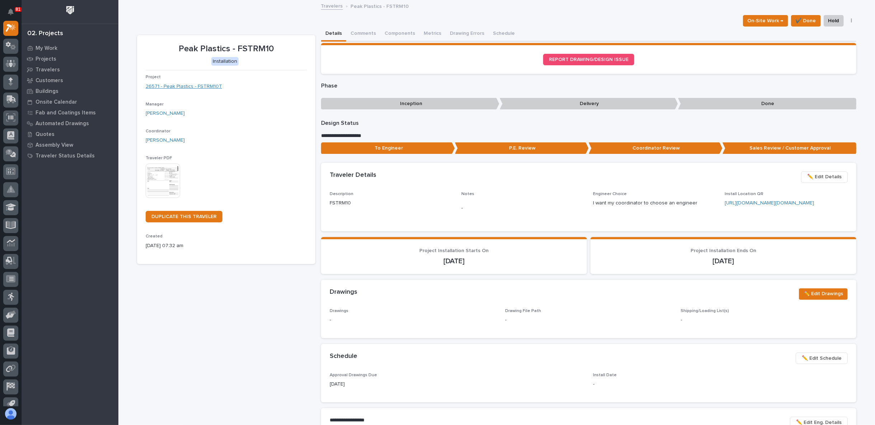
click at [181, 87] on link "26571 - Peak Plastics - FSTRM10T" at bounding box center [184, 87] width 76 height 8
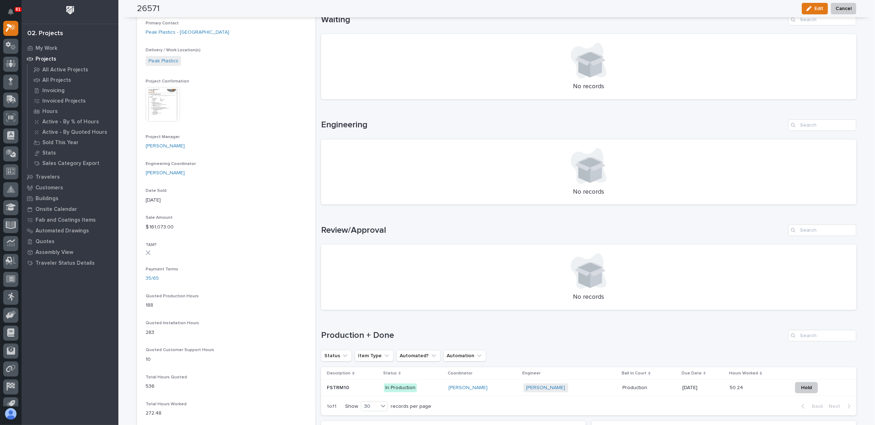
scroll to position [239, 0]
click at [171, 107] on img at bounding box center [163, 106] width 34 height 34
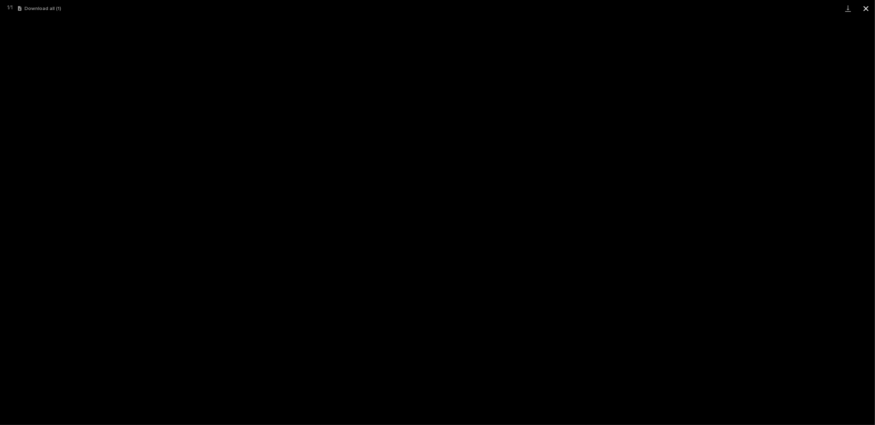
click at [865, 7] on button "Close gallery" at bounding box center [866, 8] width 18 height 17
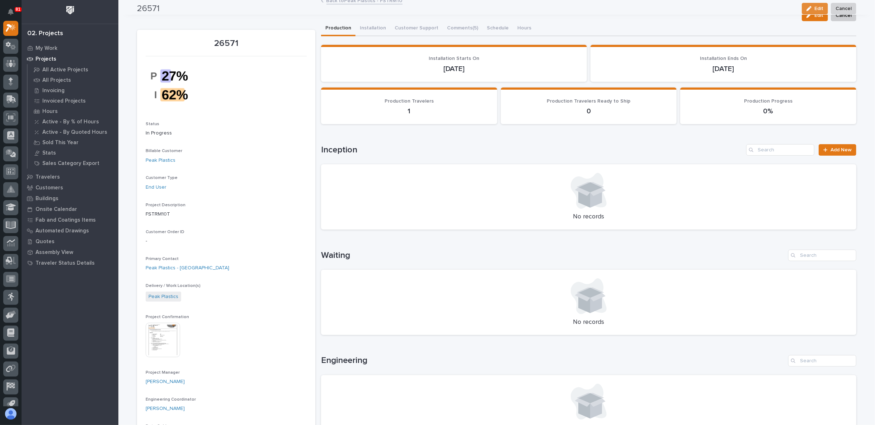
scroll to position [0, 0]
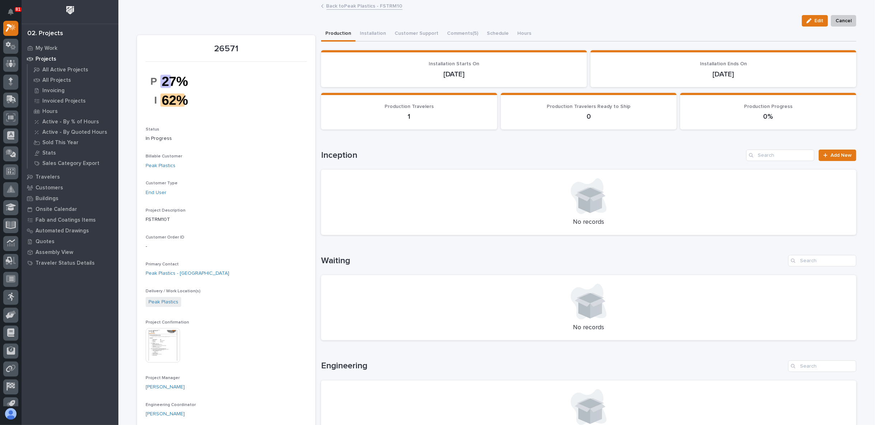
click at [355, 6] on link "Back to Peak Plastics - FSTRM10" at bounding box center [364, 5] width 76 height 8
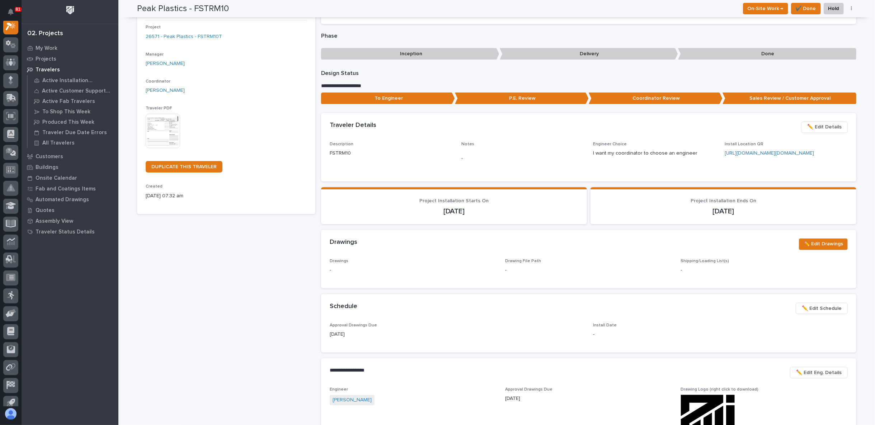
scroll to position [50, 0]
click at [174, 36] on link "26571 - Peak Plastics - FSTRM10T" at bounding box center [184, 37] width 76 height 8
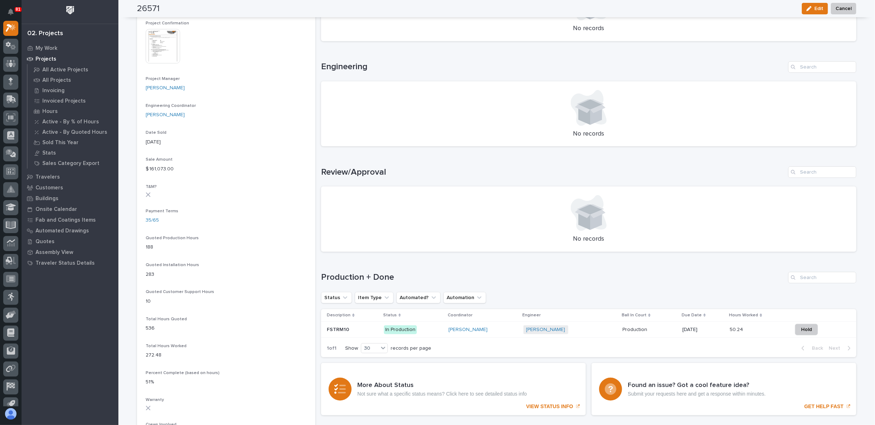
scroll to position [359, 0]
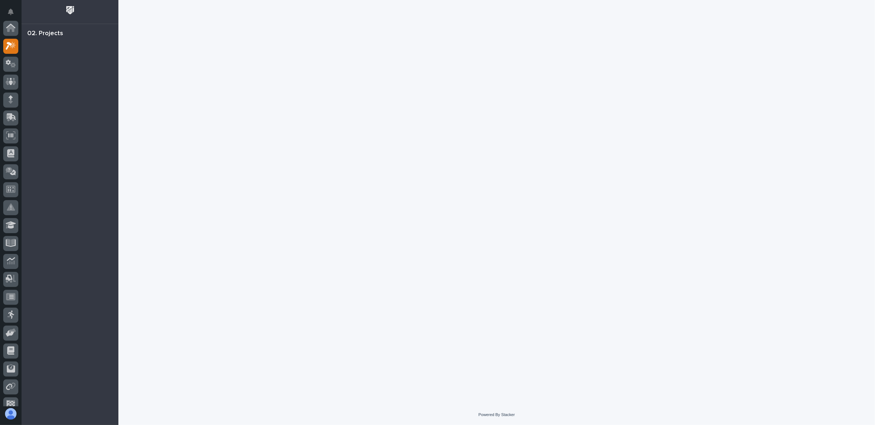
scroll to position [18, 0]
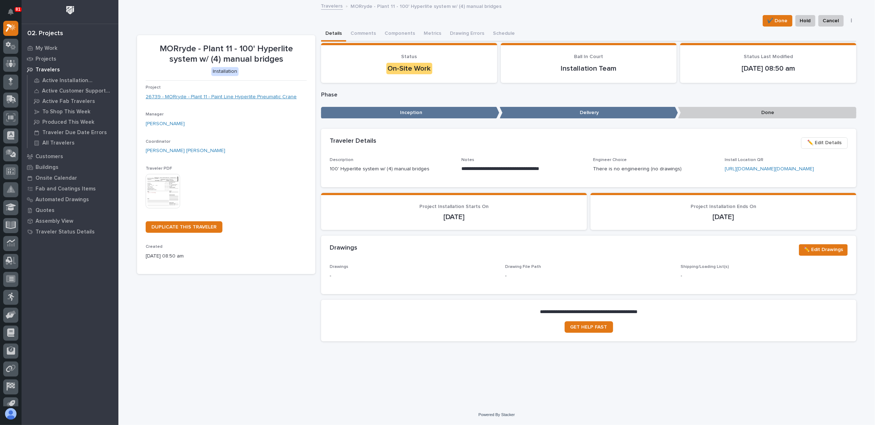
click at [234, 95] on link "26739 - MORryde - Plant 11 - Paint Line Hyperlite Pneumatic Crane" at bounding box center [221, 97] width 151 height 8
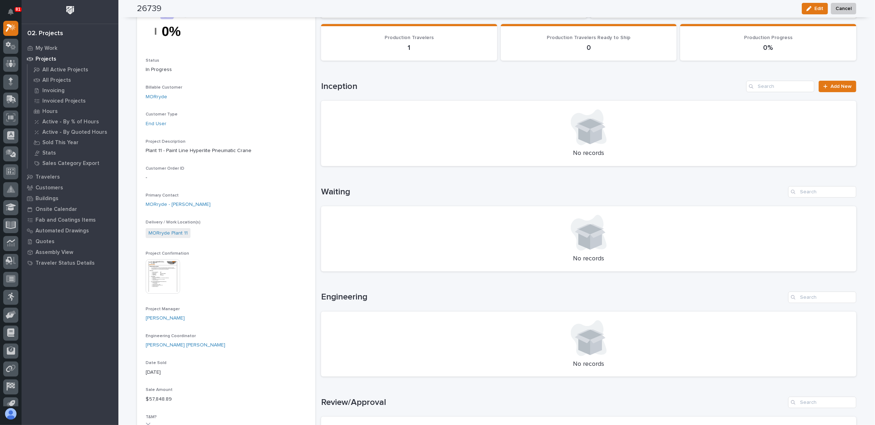
scroll to position [80, 0]
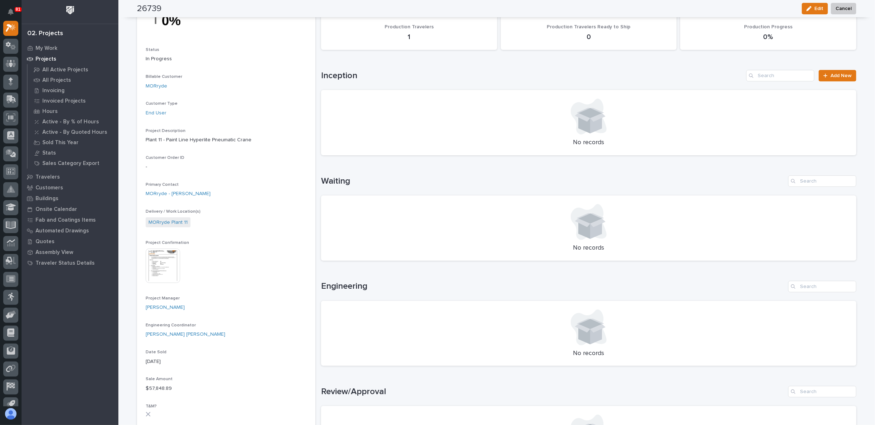
click at [150, 265] on img at bounding box center [163, 266] width 34 height 34
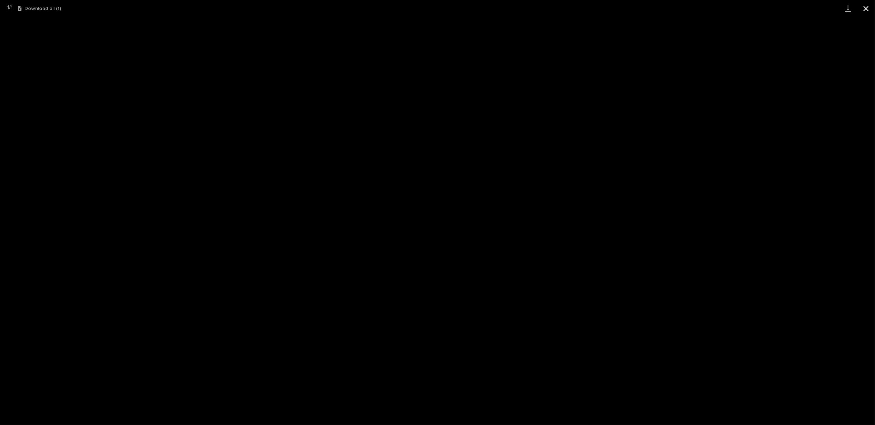
click at [868, 4] on button "Close gallery" at bounding box center [866, 8] width 18 height 17
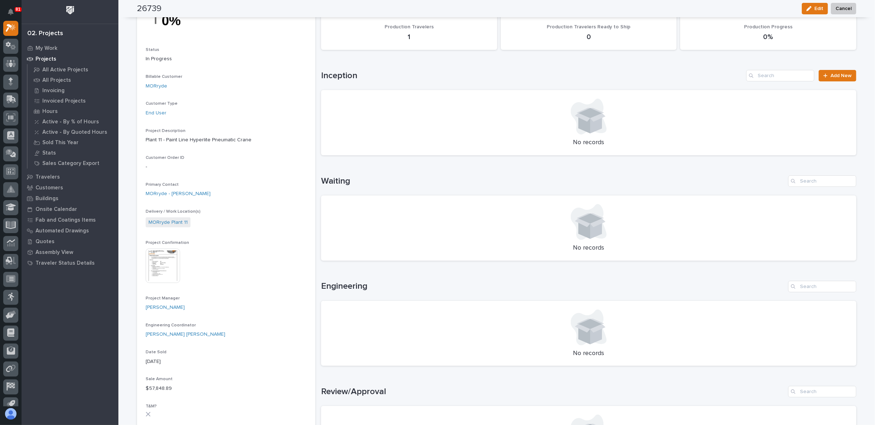
scroll to position [0, 0]
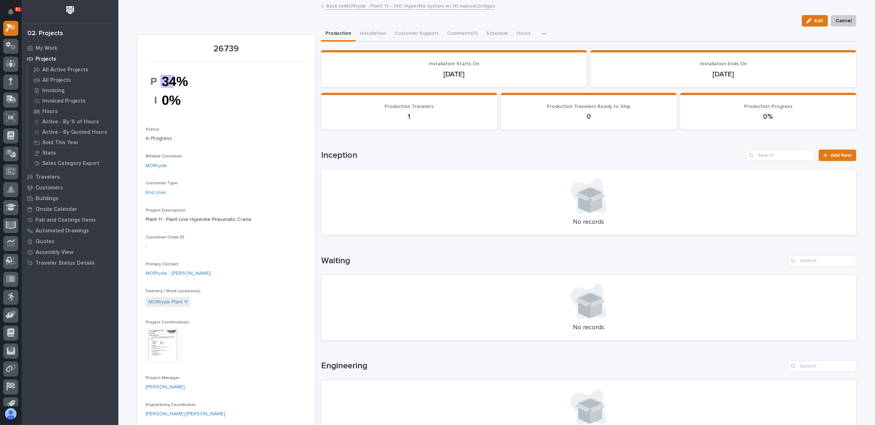
click at [403, 5] on link "Back to MORryde - Plant 11 - 100' Hyperlite system w/ (4) manual bridges" at bounding box center [410, 5] width 169 height 8
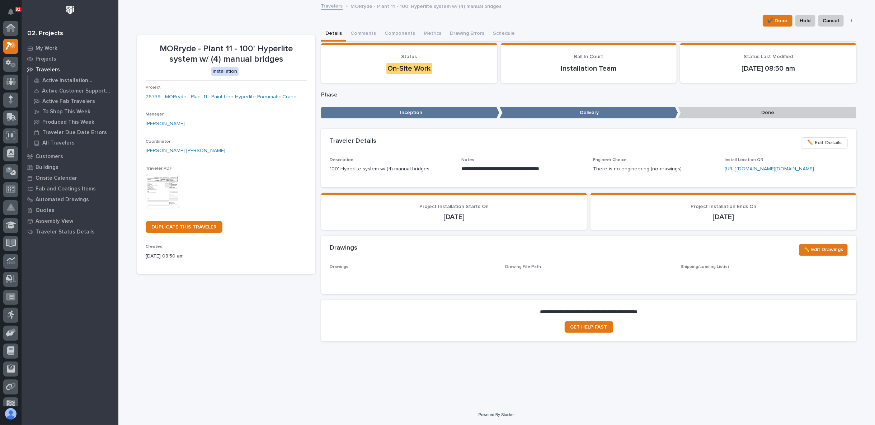
scroll to position [19, 0]
click at [228, 97] on link "26739 - MORryde - Plant 11 - Paint Line Hyperlite Pneumatic Crane" at bounding box center [221, 97] width 151 height 8
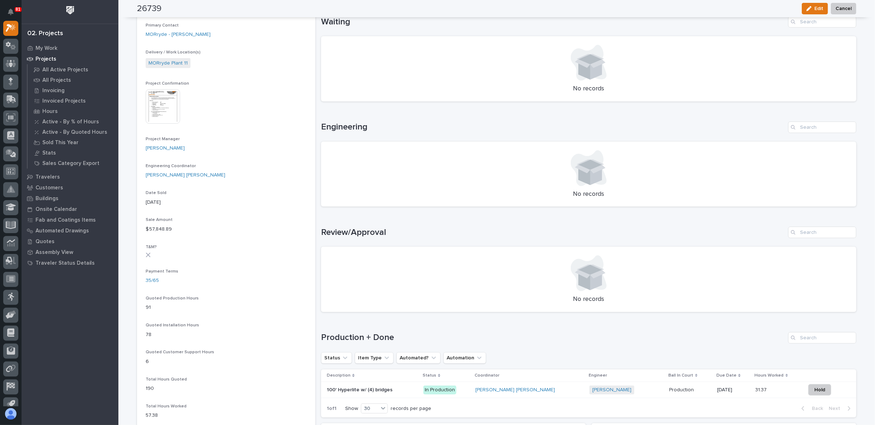
scroll to position [438, 0]
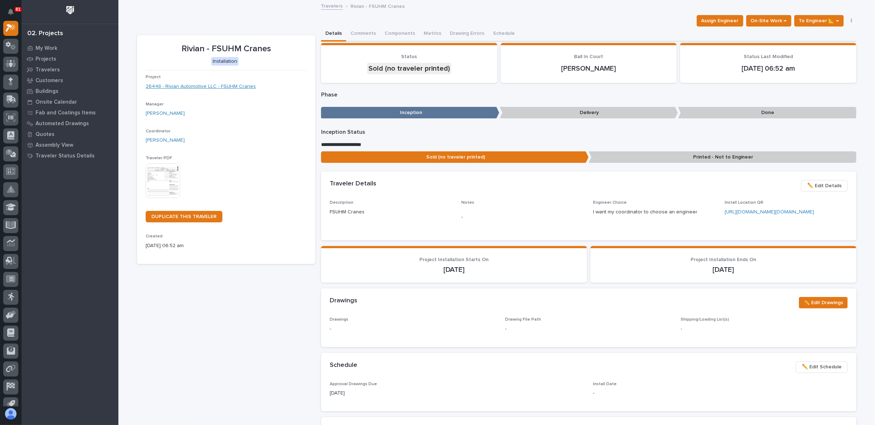
click at [203, 86] on link "26448 - Rivian Automotive LLC - FSUHM Cranes" at bounding box center [201, 87] width 110 height 8
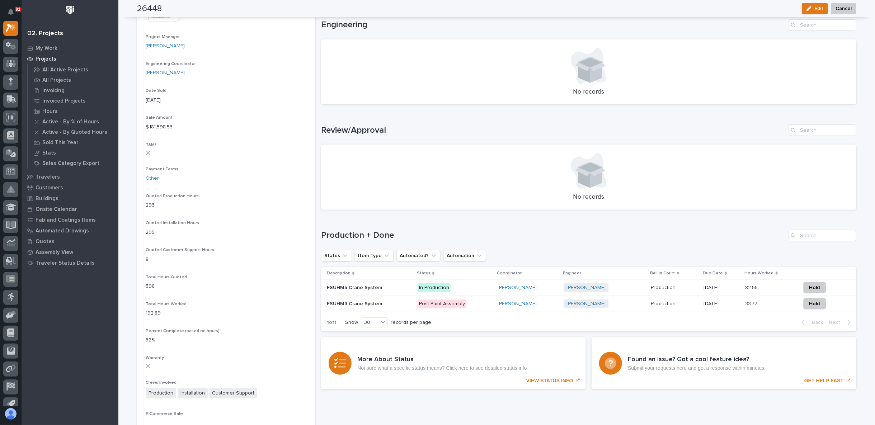
scroll to position [398, 0]
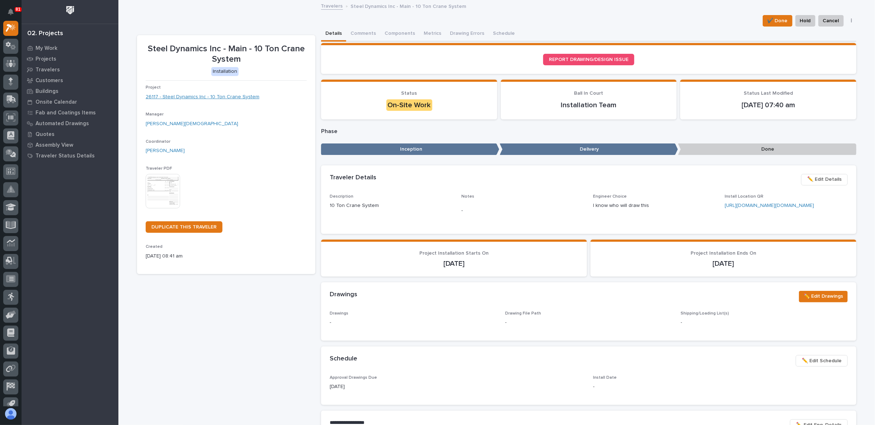
click at [210, 99] on link "26117 - Steel Dynamics Inc - 10 Ton Crane System" at bounding box center [203, 97] width 114 height 8
